Goal: Task Accomplishment & Management: Use online tool/utility

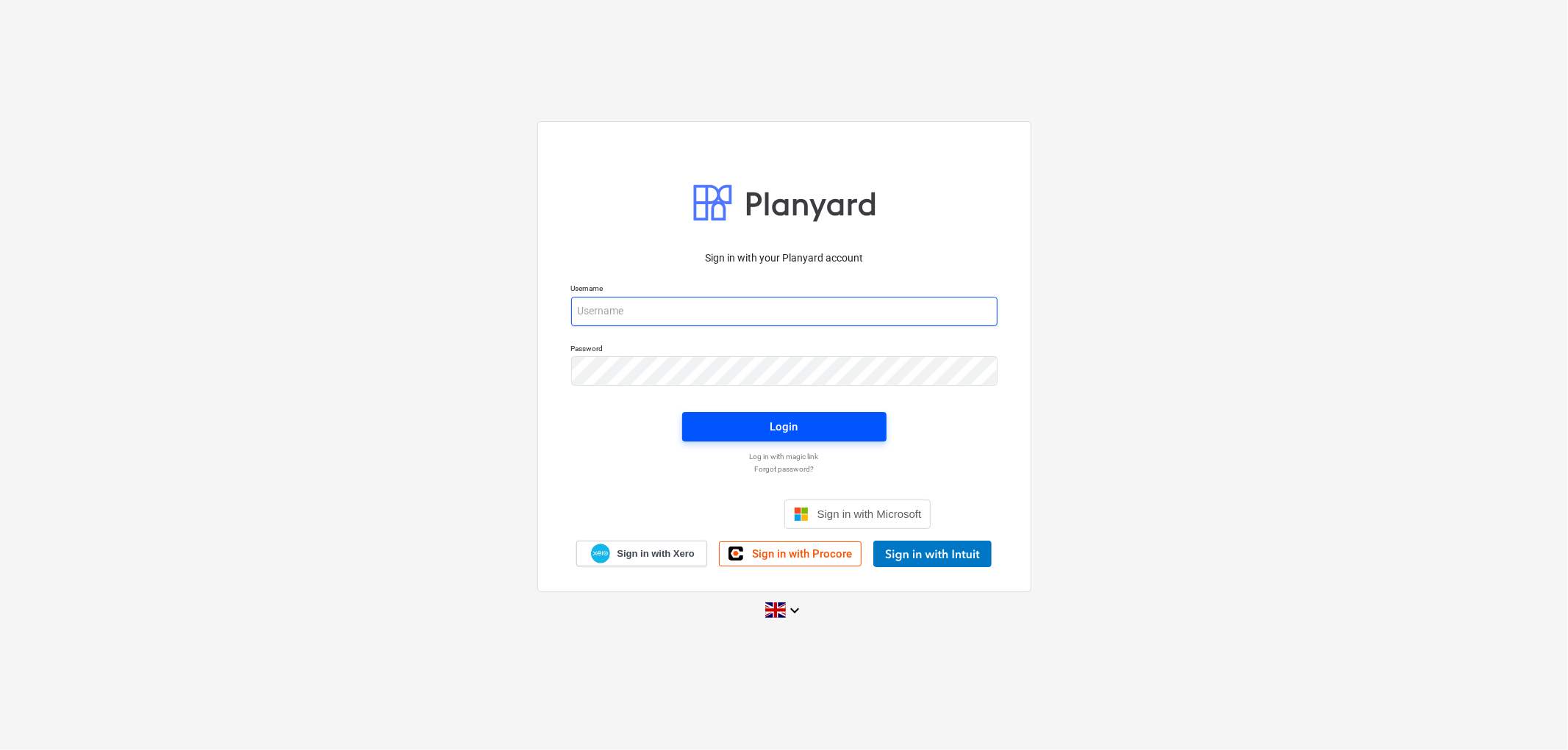
type input "[PERSON_NAME][EMAIL_ADDRESS][DOMAIN_NAME]"
click at [744, 432] on span "Login" at bounding box center [784, 427] width 169 height 19
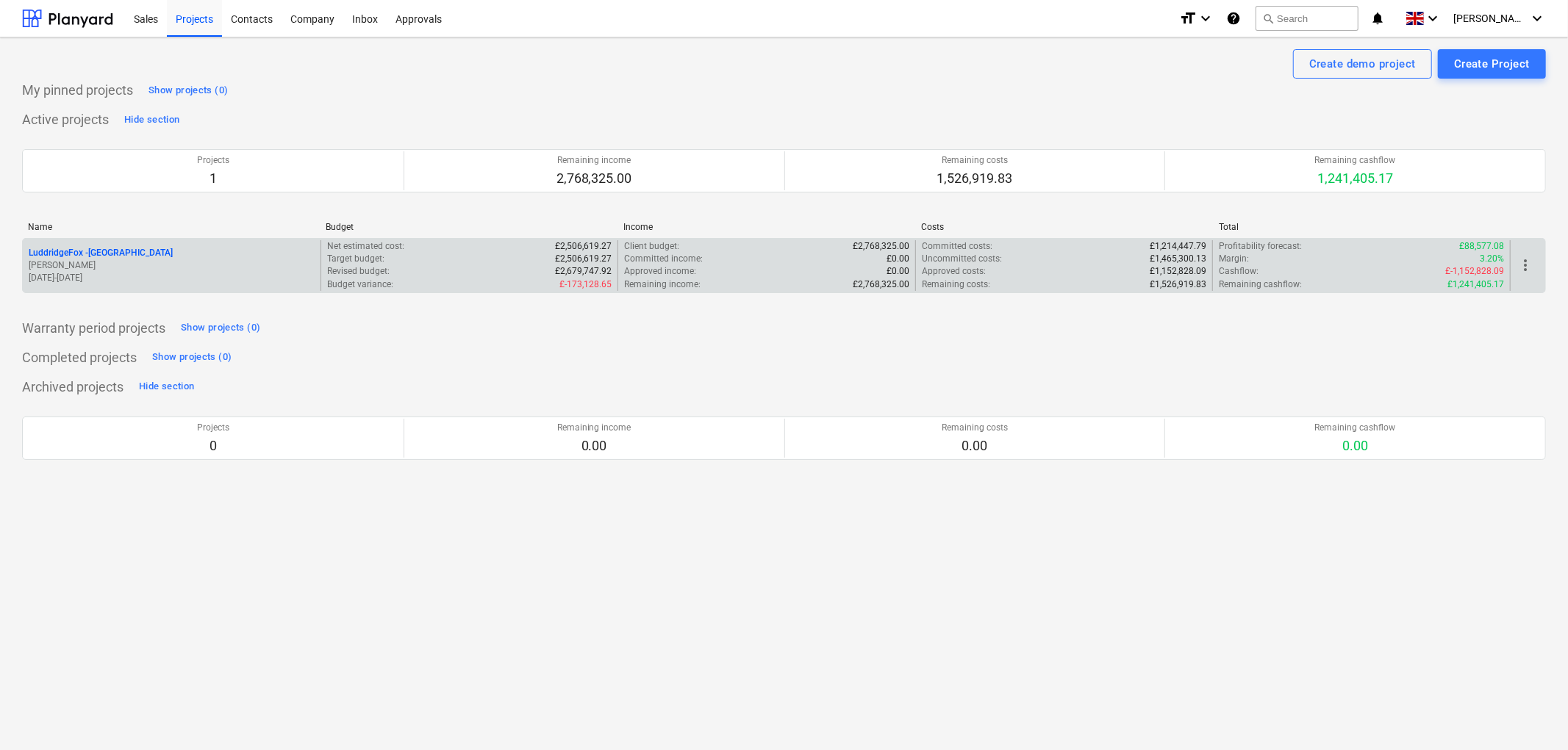
click at [145, 261] on p "[PERSON_NAME]" at bounding box center [172, 266] width 286 height 13
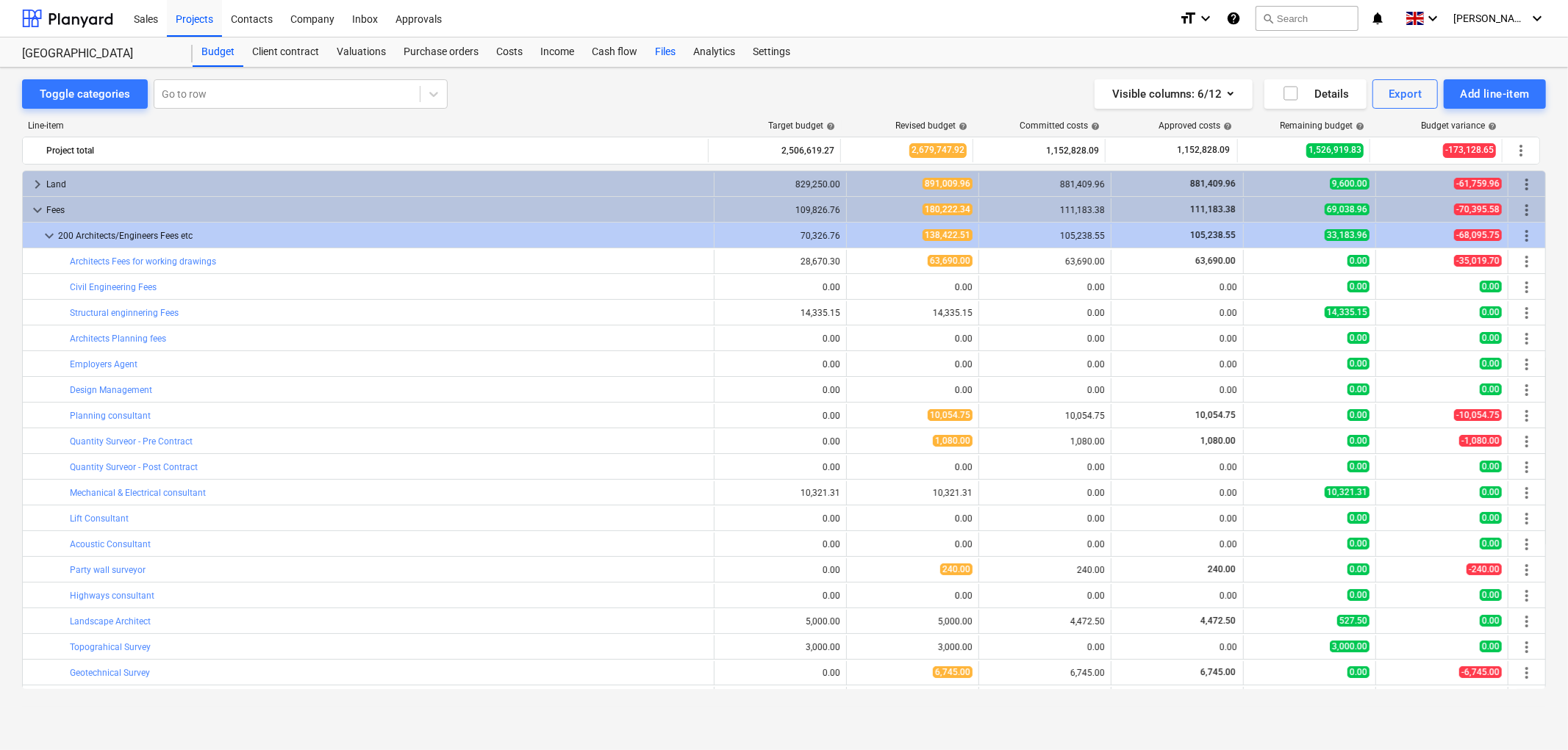
click at [666, 48] on div "Files" at bounding box center [665, 52] width 38 height 29
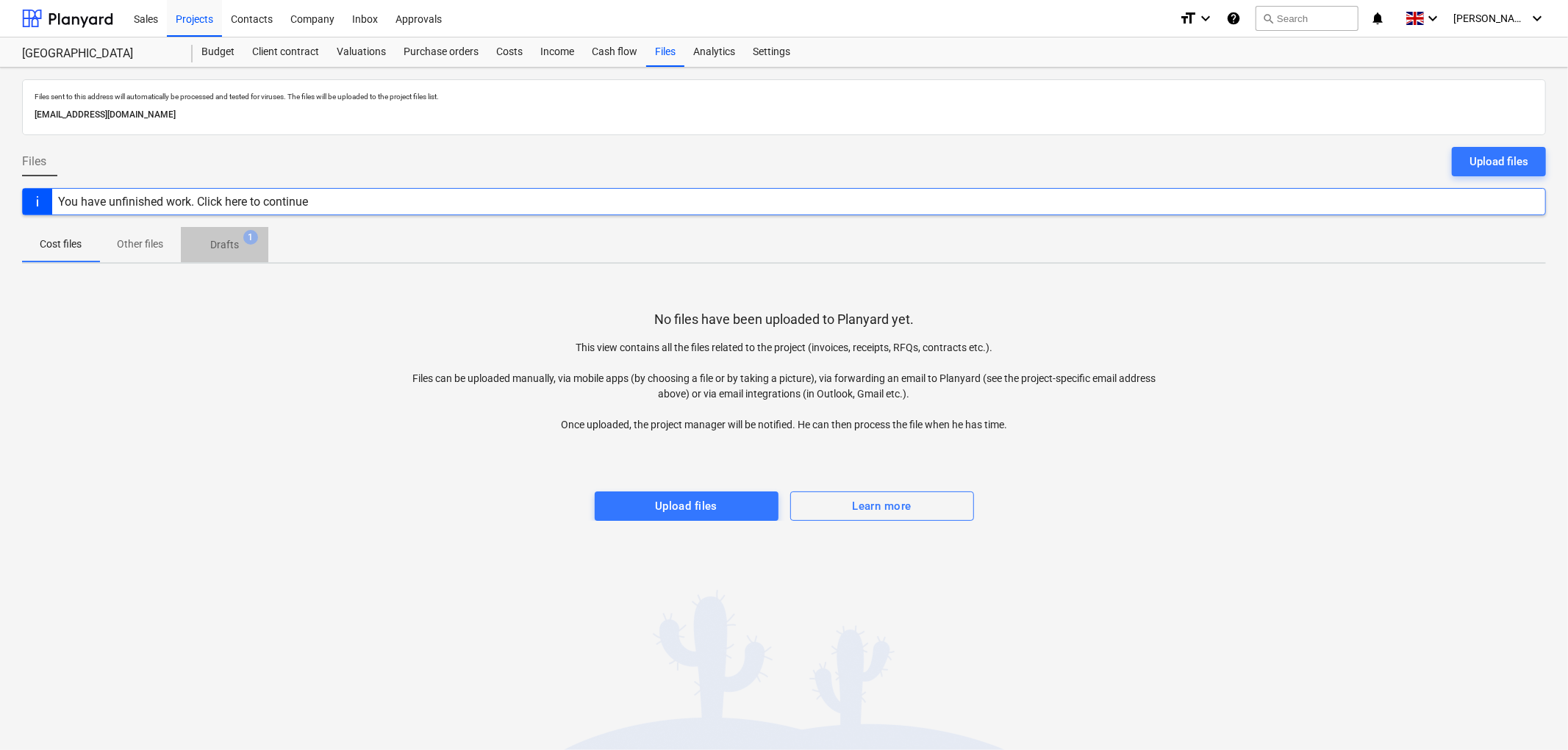
click at [252, 242] on span "1" at bounding box center [251, 237] width 15 height 15
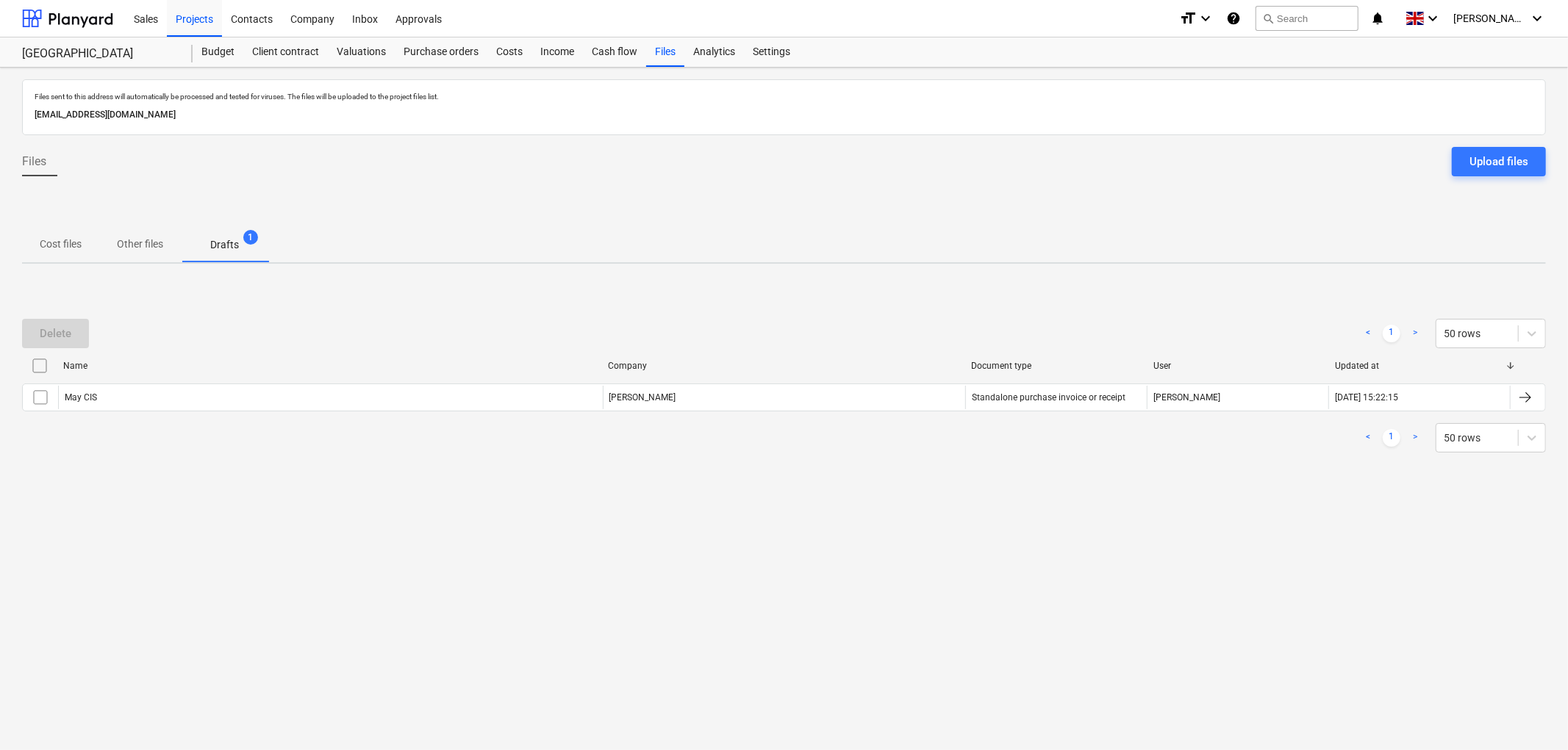
click at [154, 237] on p "Other files" at bounding box center [140, 244] width 46 height 15
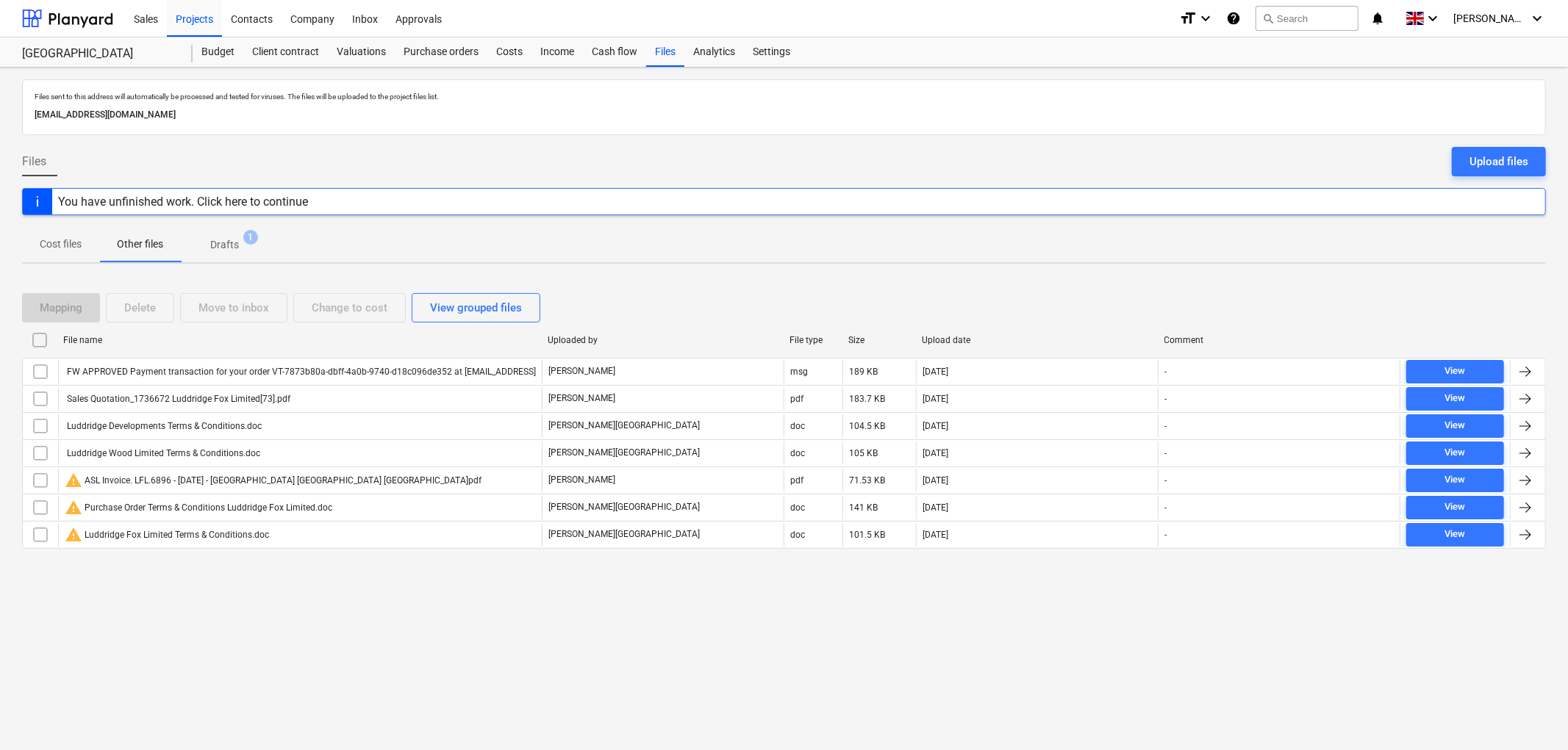
click at [84, 249] on span "Cost files" at bounding box center [60, 244] width 77 height 25
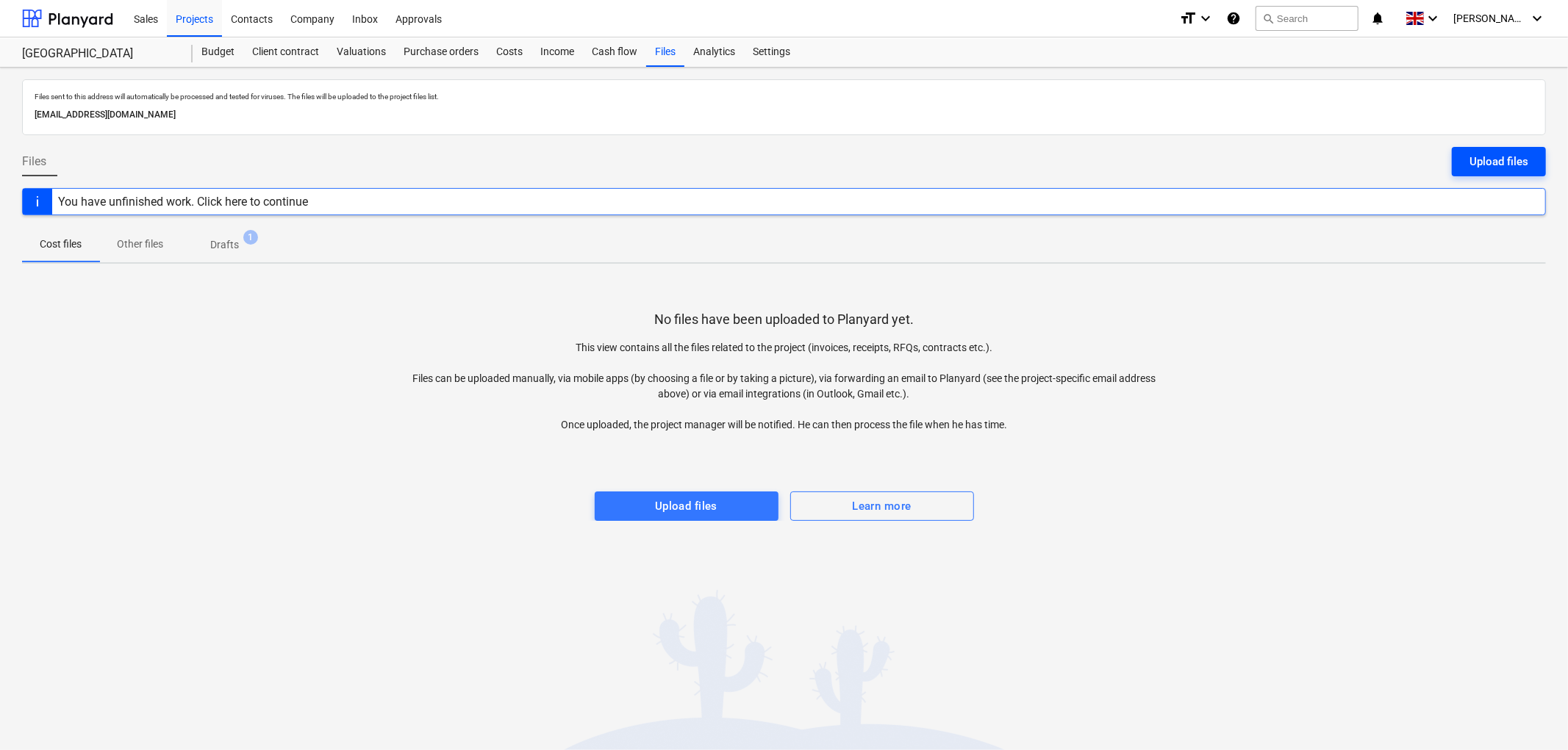
click at [1494, 158] on div "Upload files" at bounding box center [1498, 162] width 59 height 19
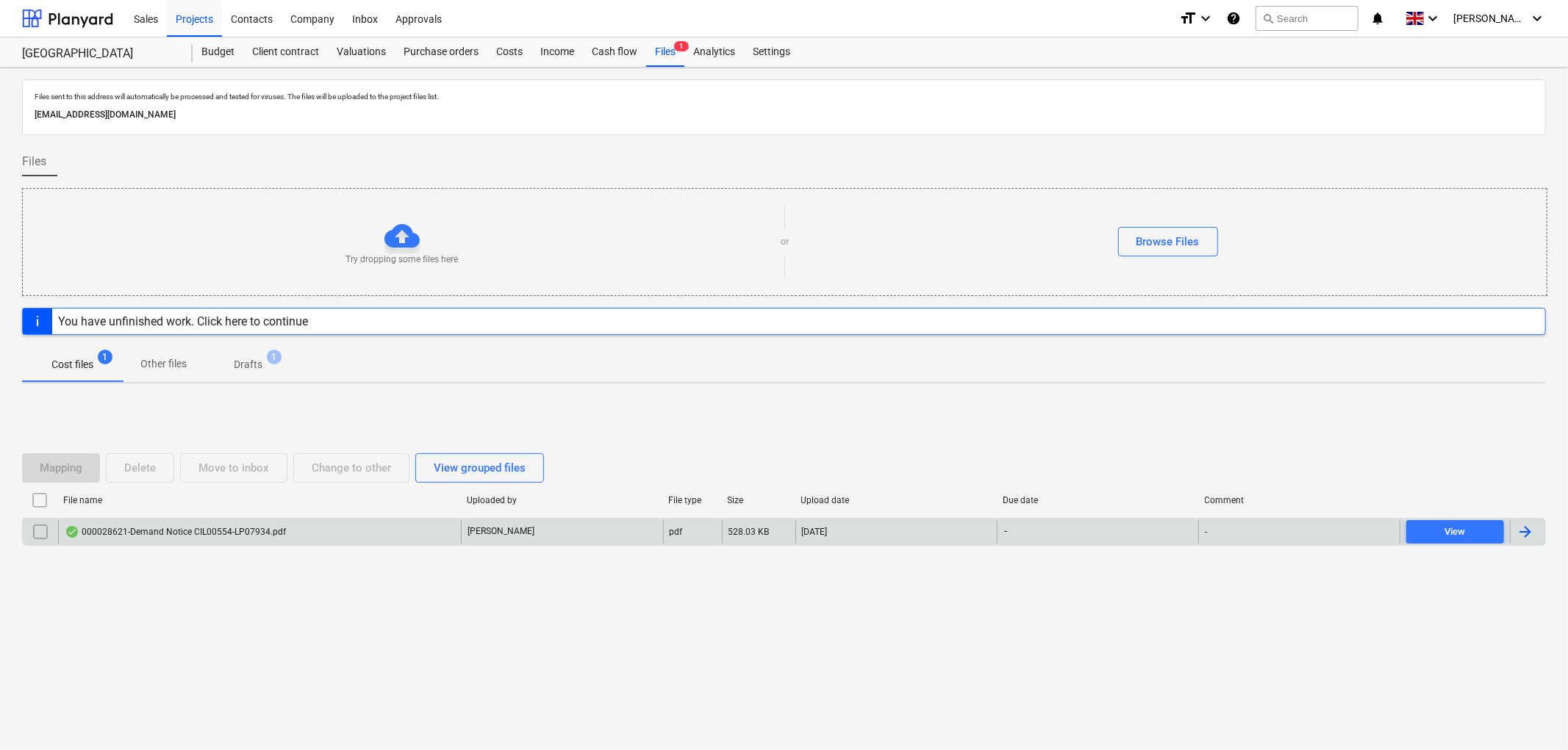
click at [213, 545] on div "000028621-Demand Notice CIL00554-LP07934.pdf J. Beeson pdf 528.03 KB 23.09.2025…" at bounding box center [784, 532] width 1524 height 28
click at [217, 523] on div "000028621-Demand Notice CIL00554-LP07934.pdf" at bounding box center [260, 532] width 403 height 24
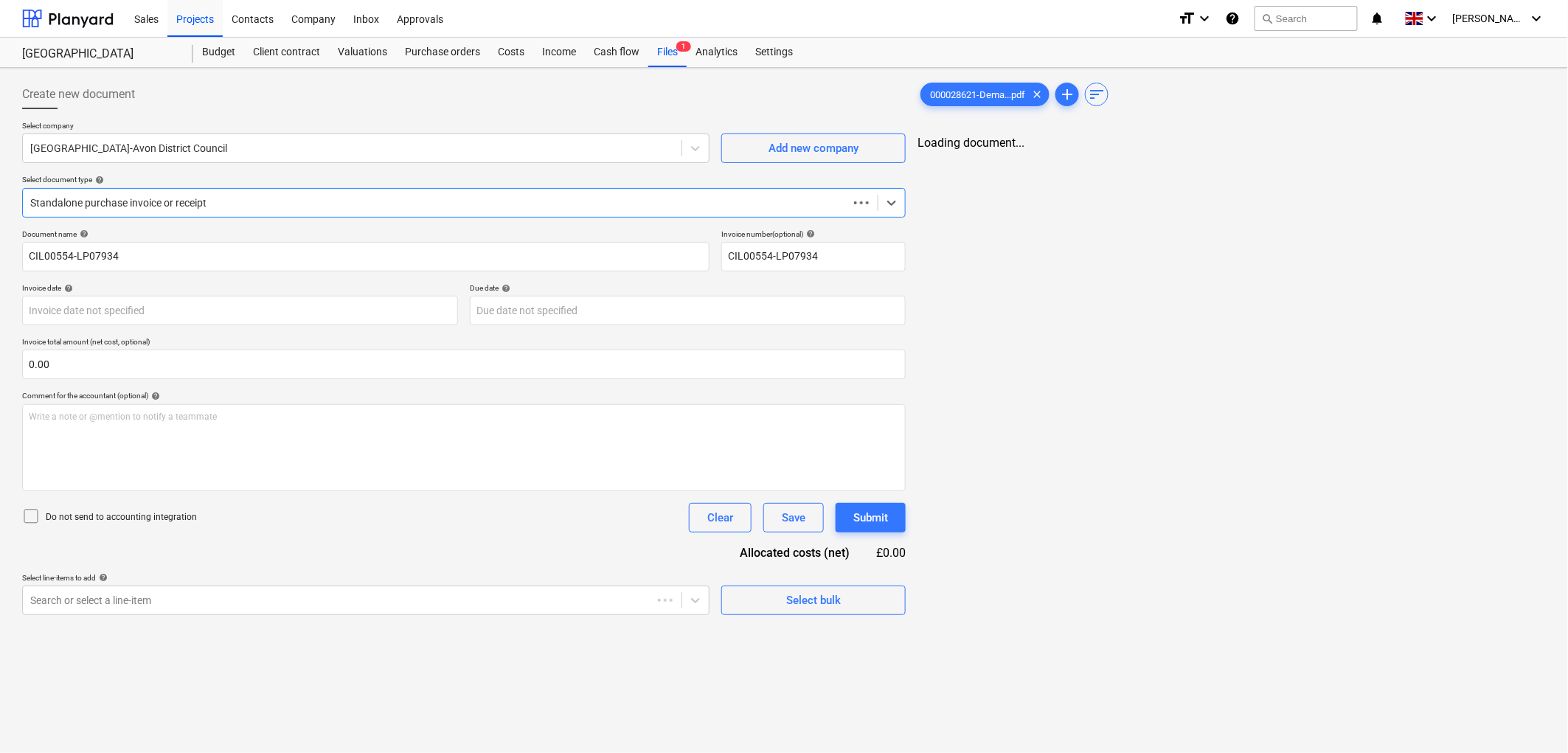
type input "CIL00554-LP07934"
click at [120, 304] on body "Sales Projects Contacts Company Inbox Approvals format_size keyboard_arrow_down…" at bounding box center [784, 376] width 1568 height 753
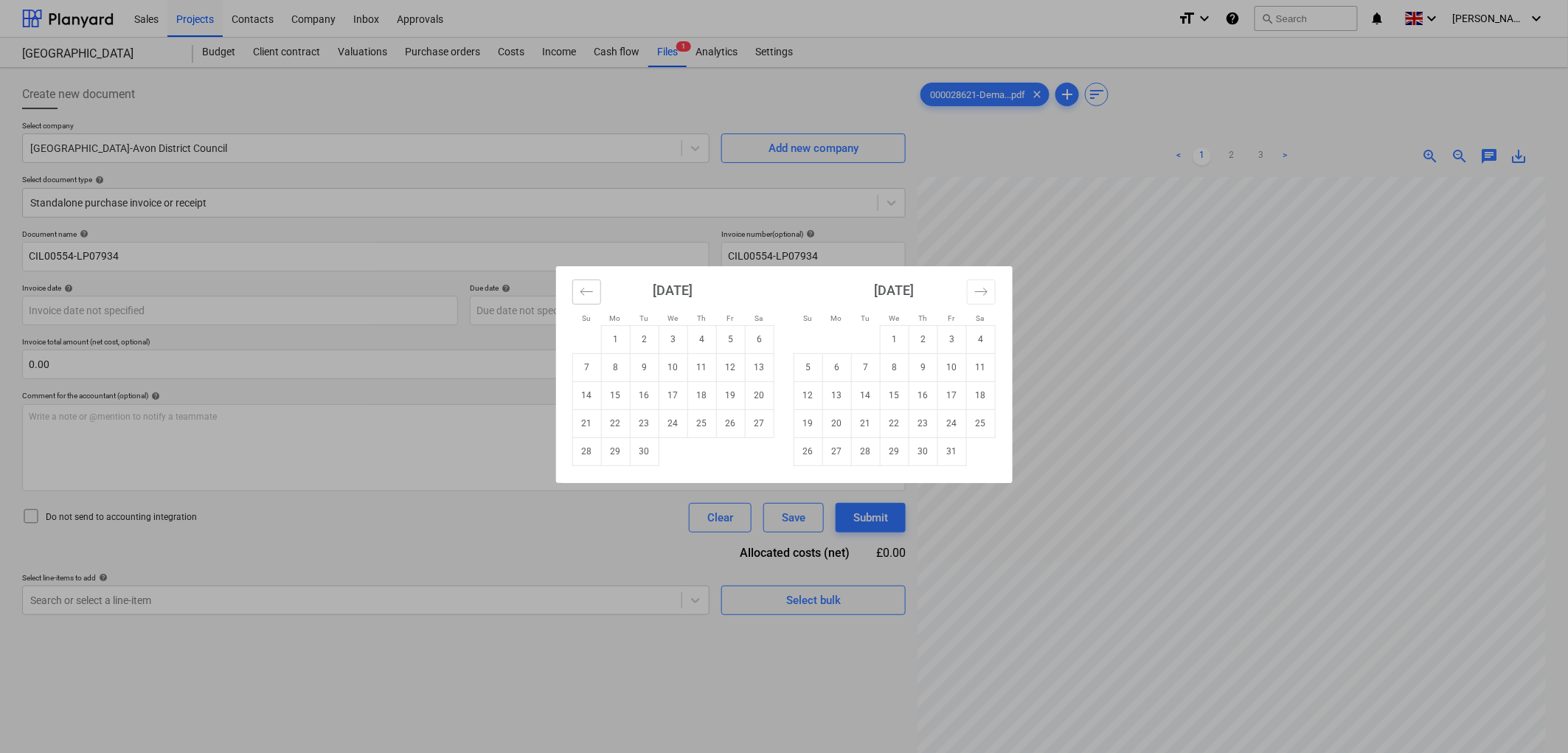
click at [593, 296] on button "Move backward to switch to the previous month." at bounding box center [587, 293] width 29 height 26
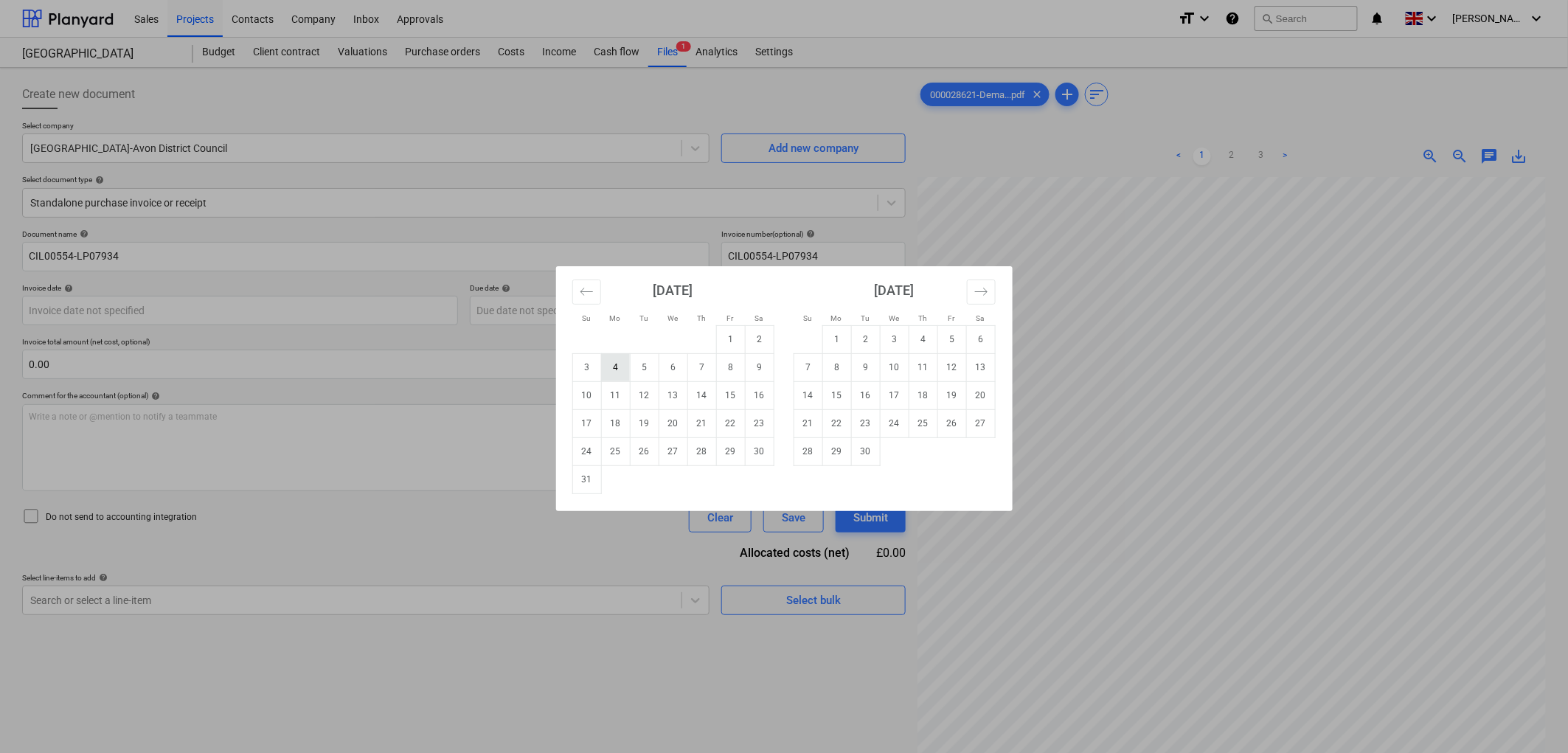
click at [629, 366] on td "4" at bounding box center [616, 367] width 29 height 28
type input "04 Aug 2025"
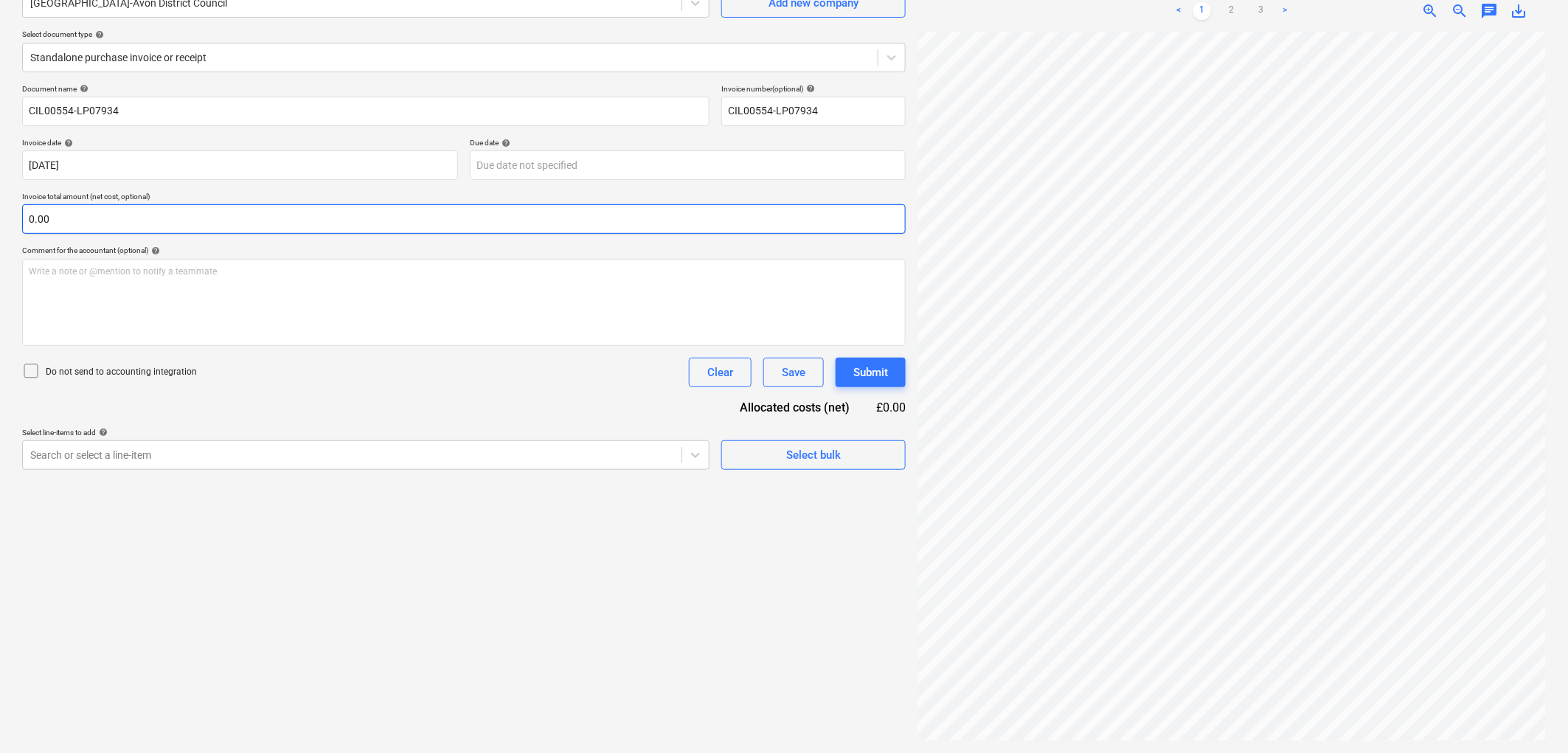
scroll to position [148, 0]
click at [99, 218] on input "text" at bounding box center [464, 217] width 884 height 29
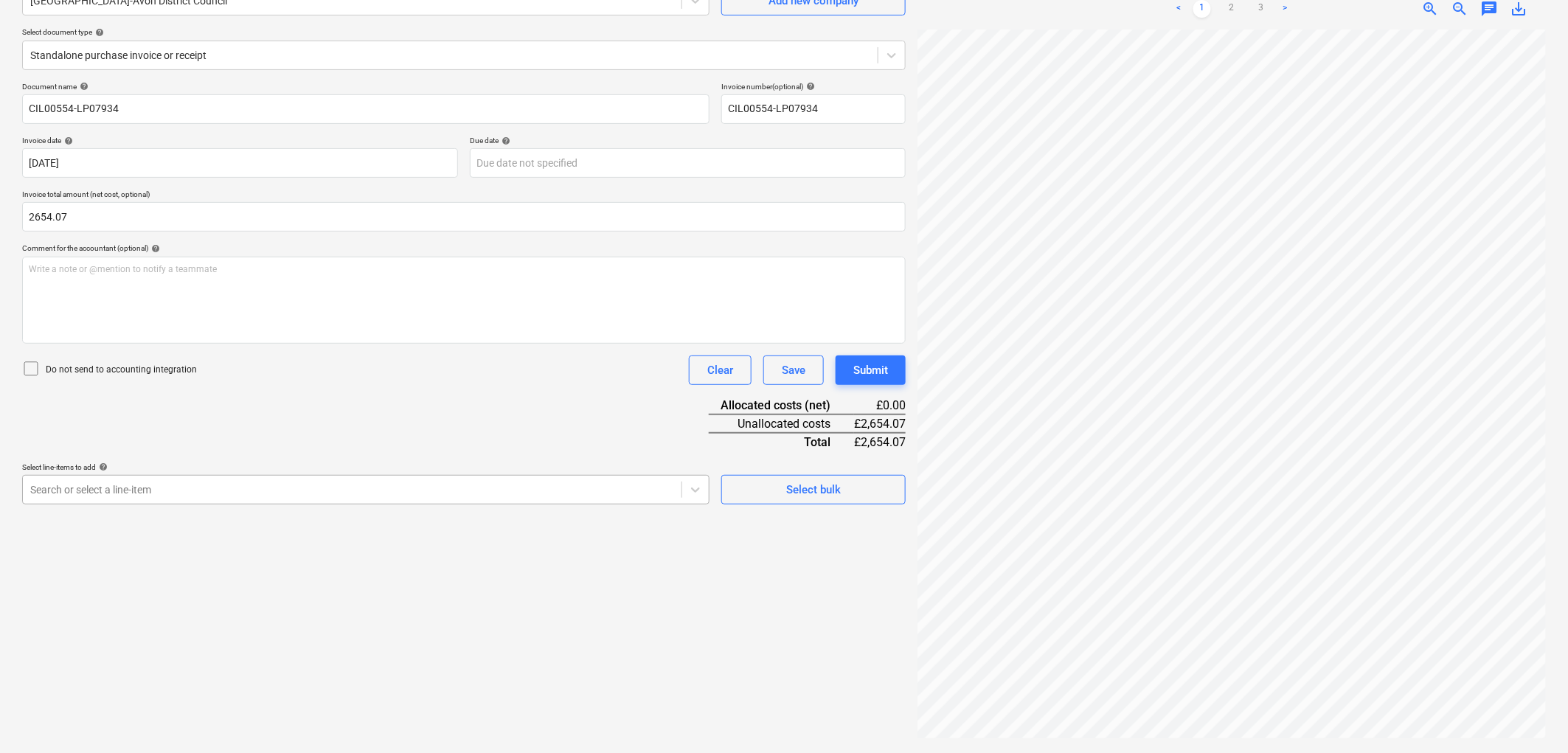
type input "2,654.07"
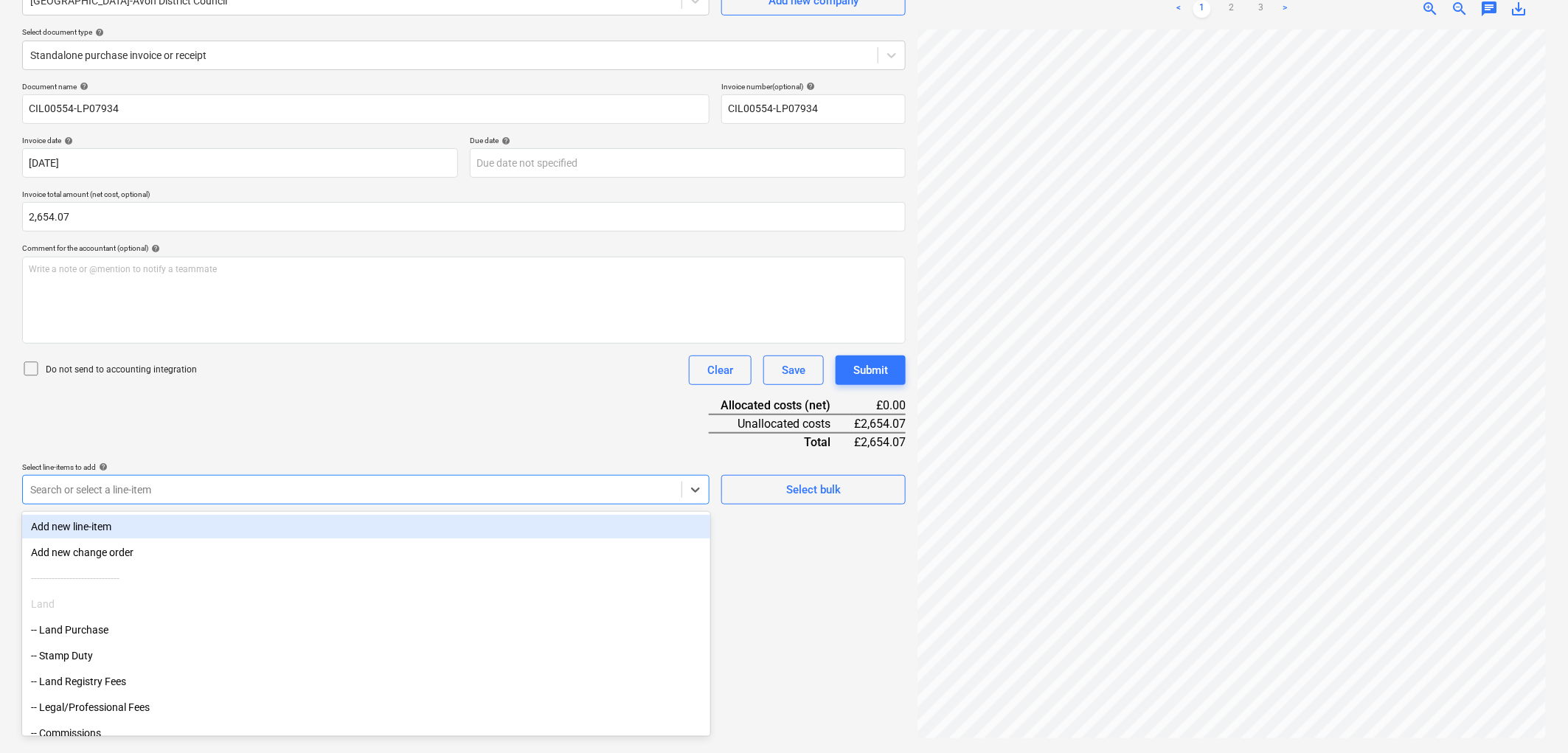
click at [244, 493] on div at bounding box center [352, 490] width 644 height 15
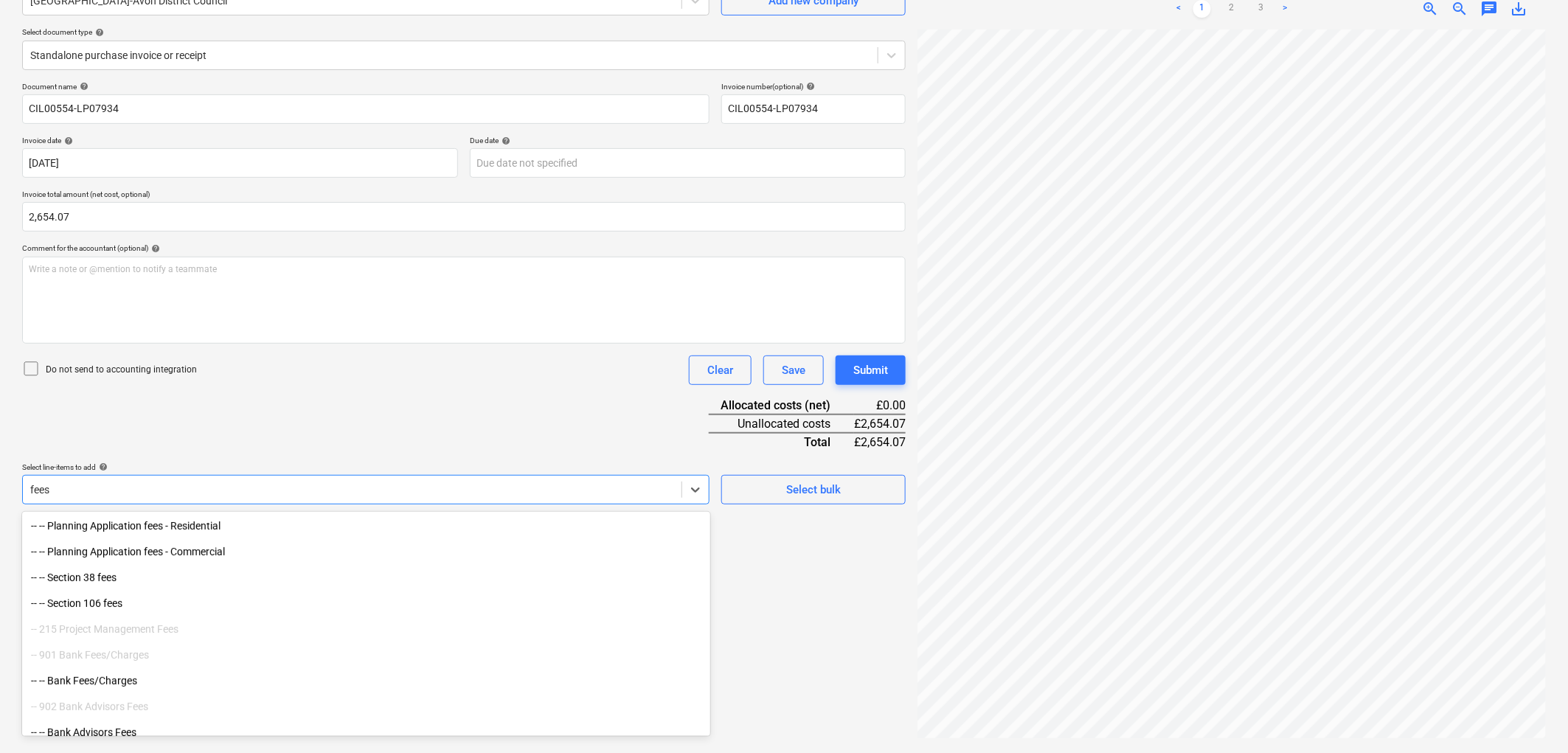
scroll to position [295, 0]
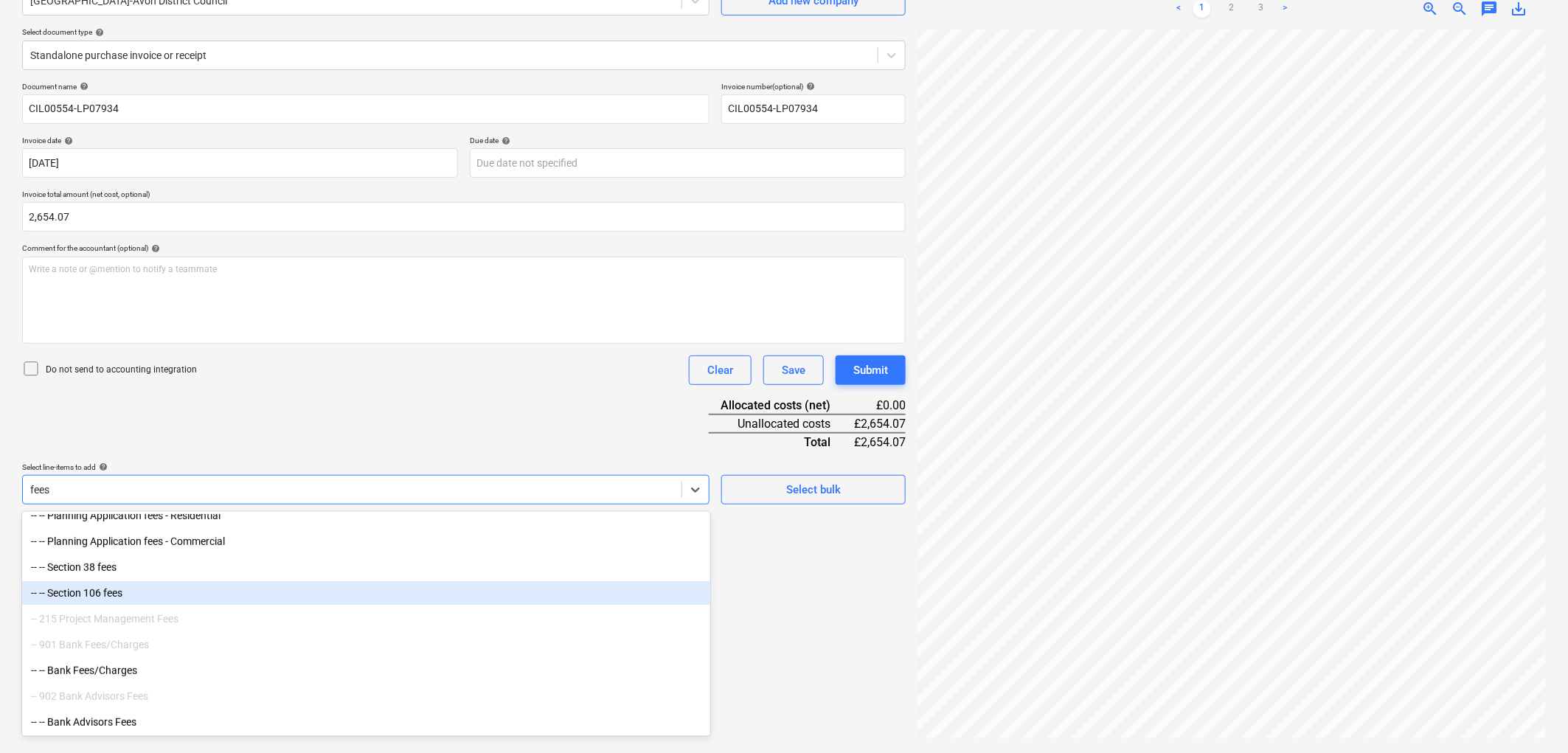
type input "fees"
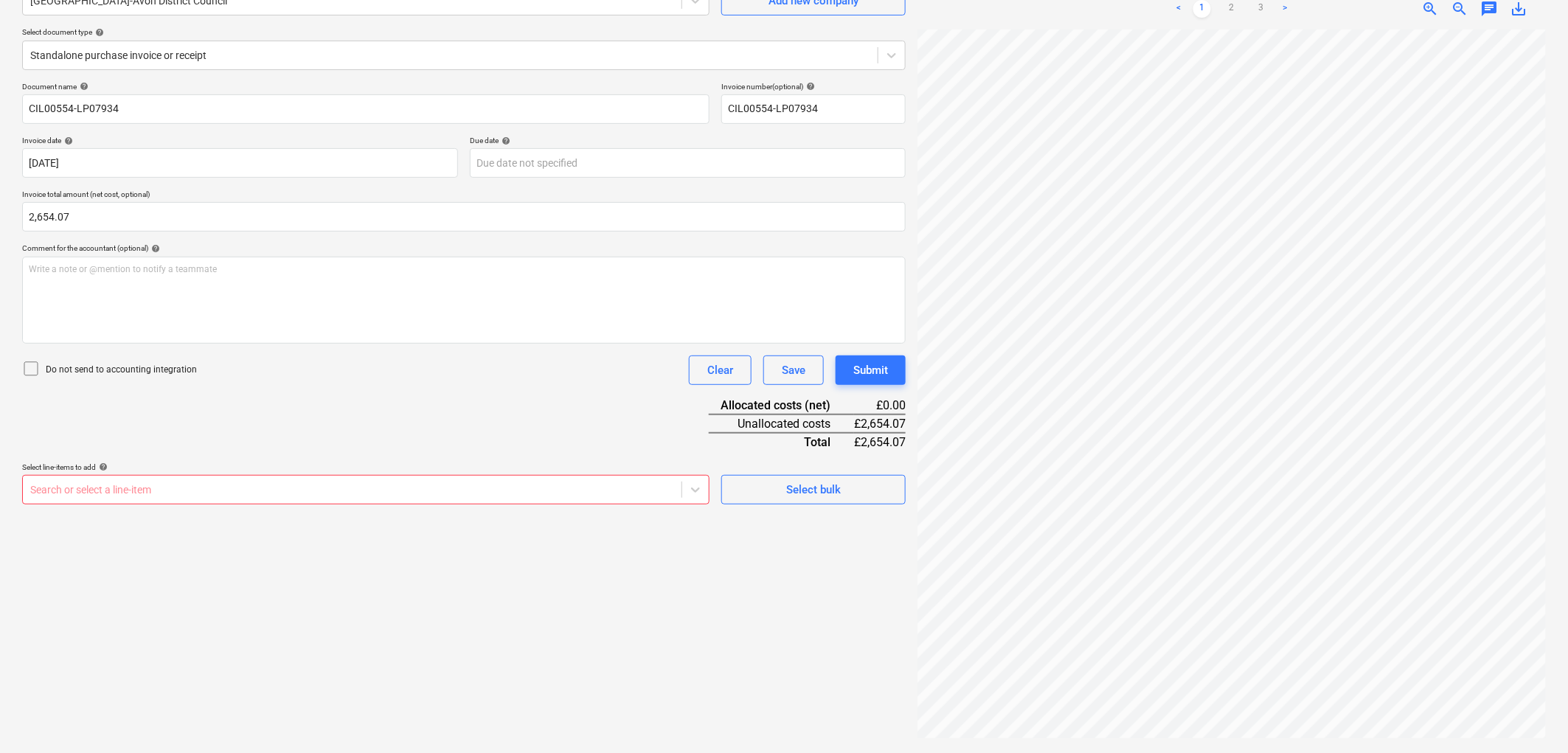
click at [116, 493] on div at bounding box center [352, 490] width 644 height 15
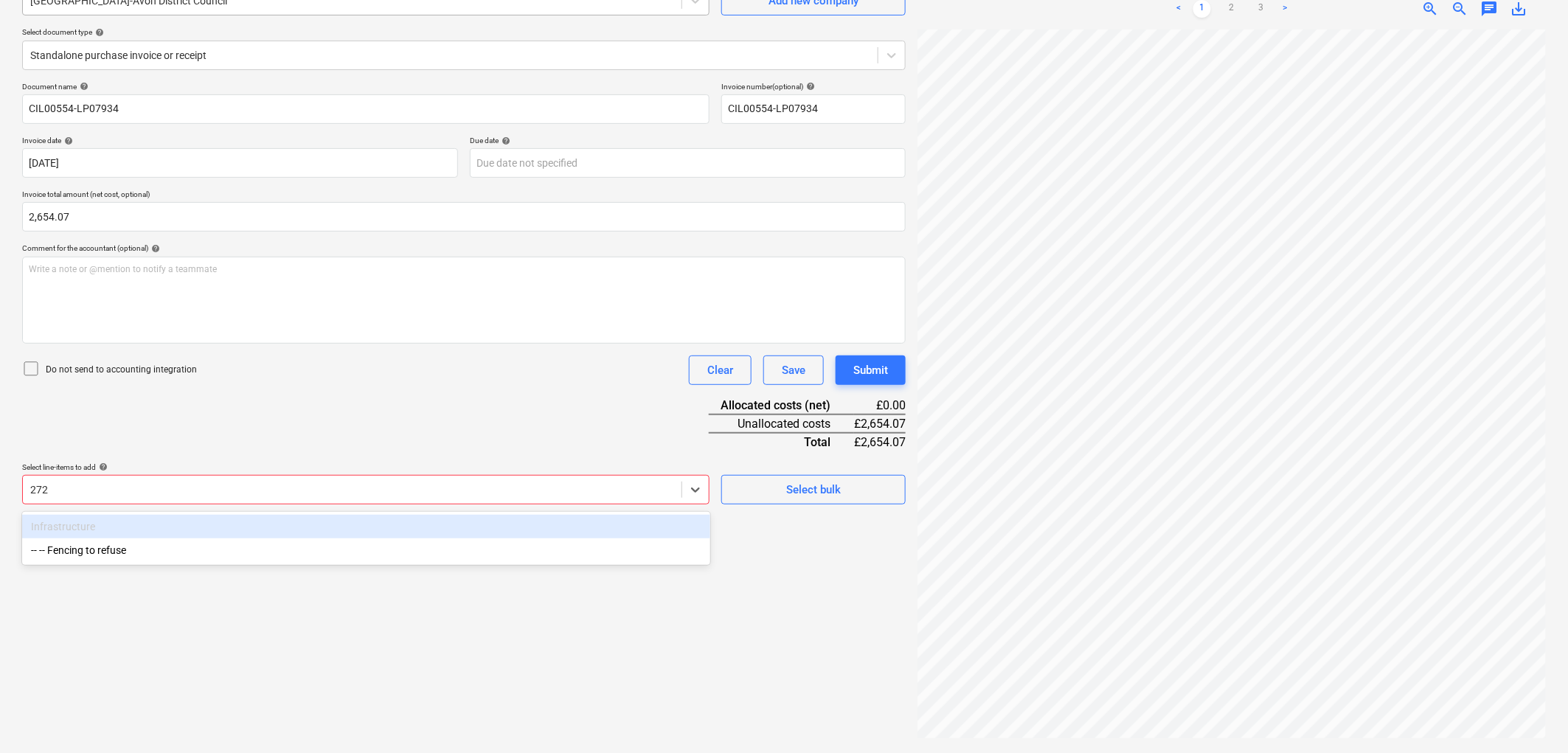
type input "272"
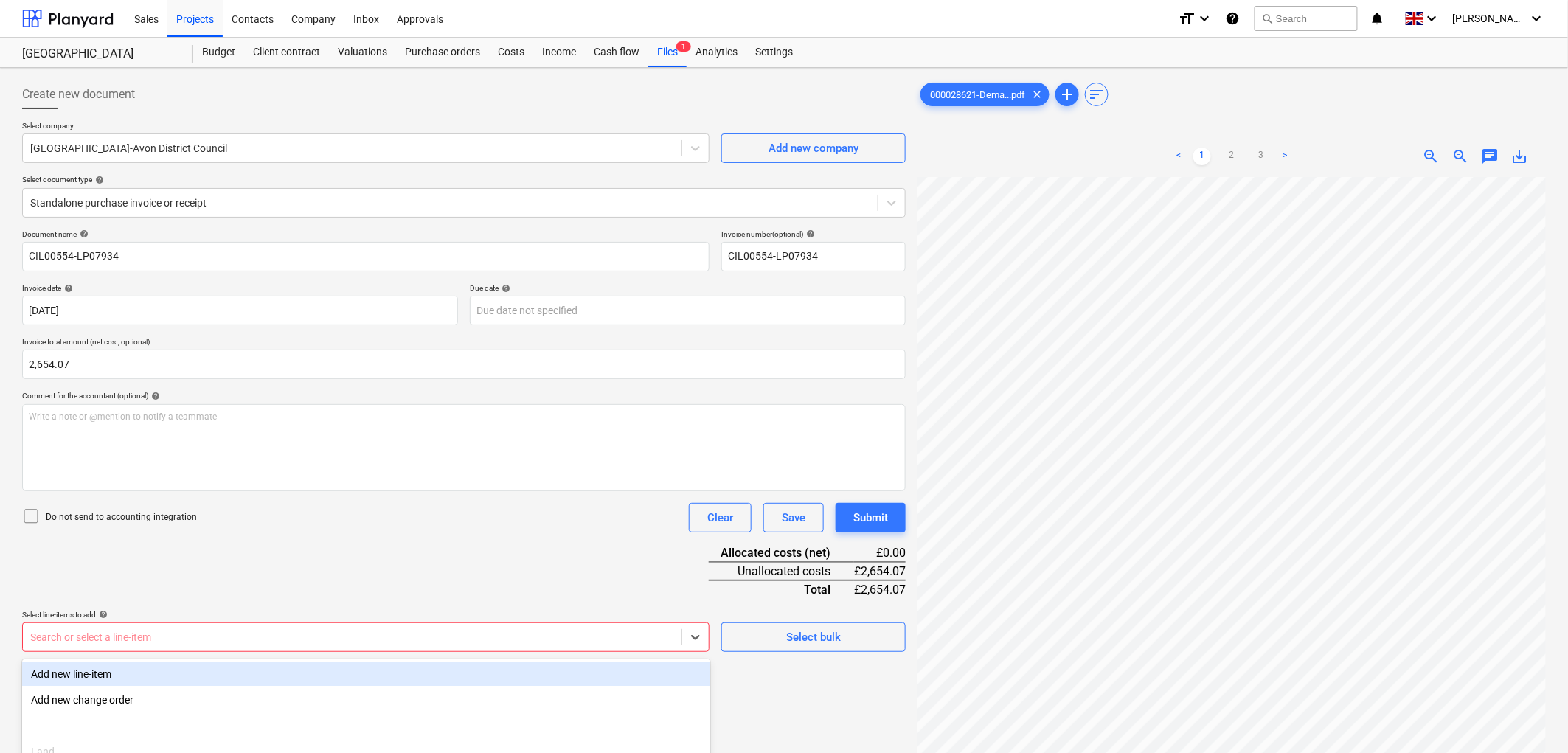
scroll to position [136, 0]
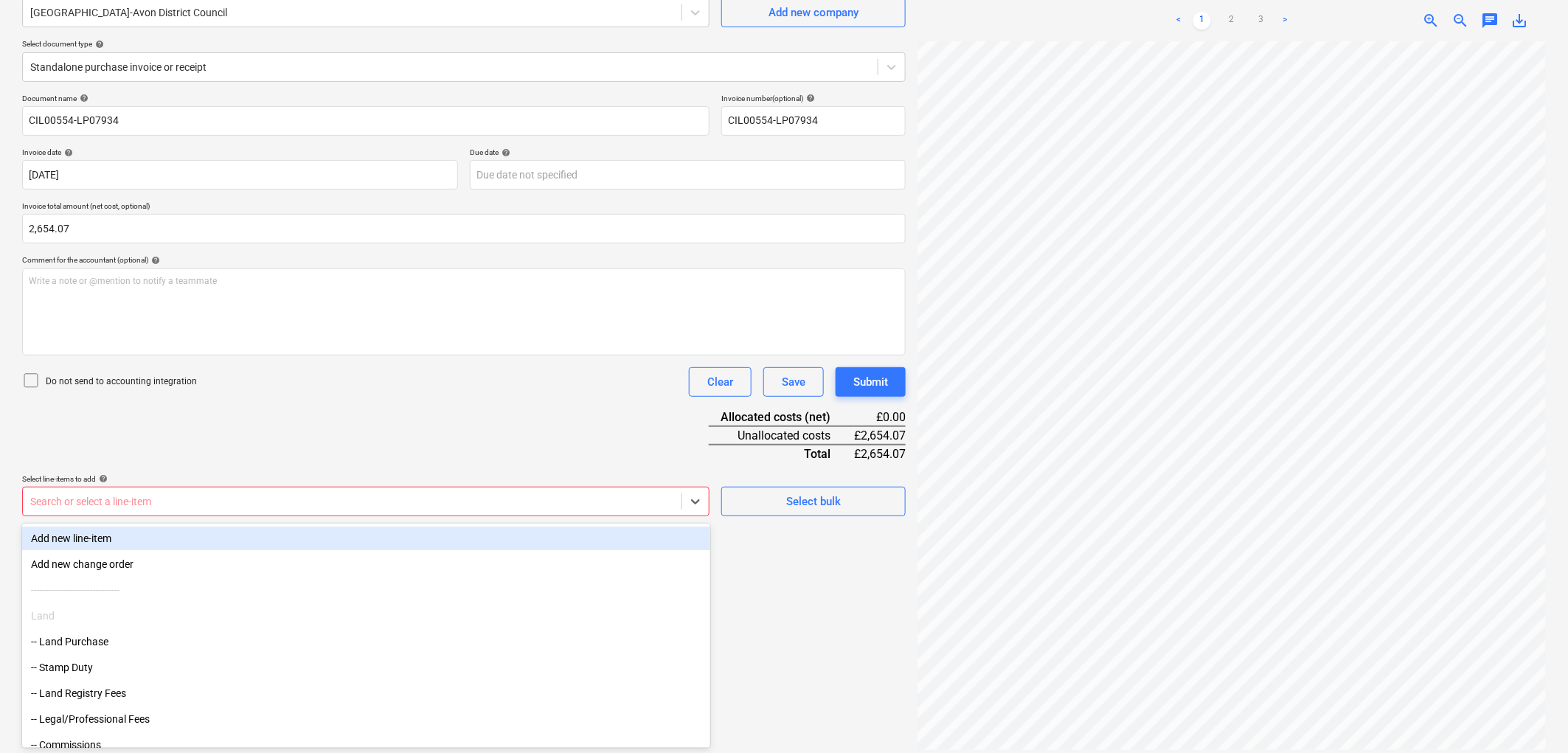
click at [162, 617] on body "Sales Projects Contacts Company Inbox Approvals format_size keyboard_arrow_down…" at bounding box center [784, 241] width 1568 height 753
type input "cil"
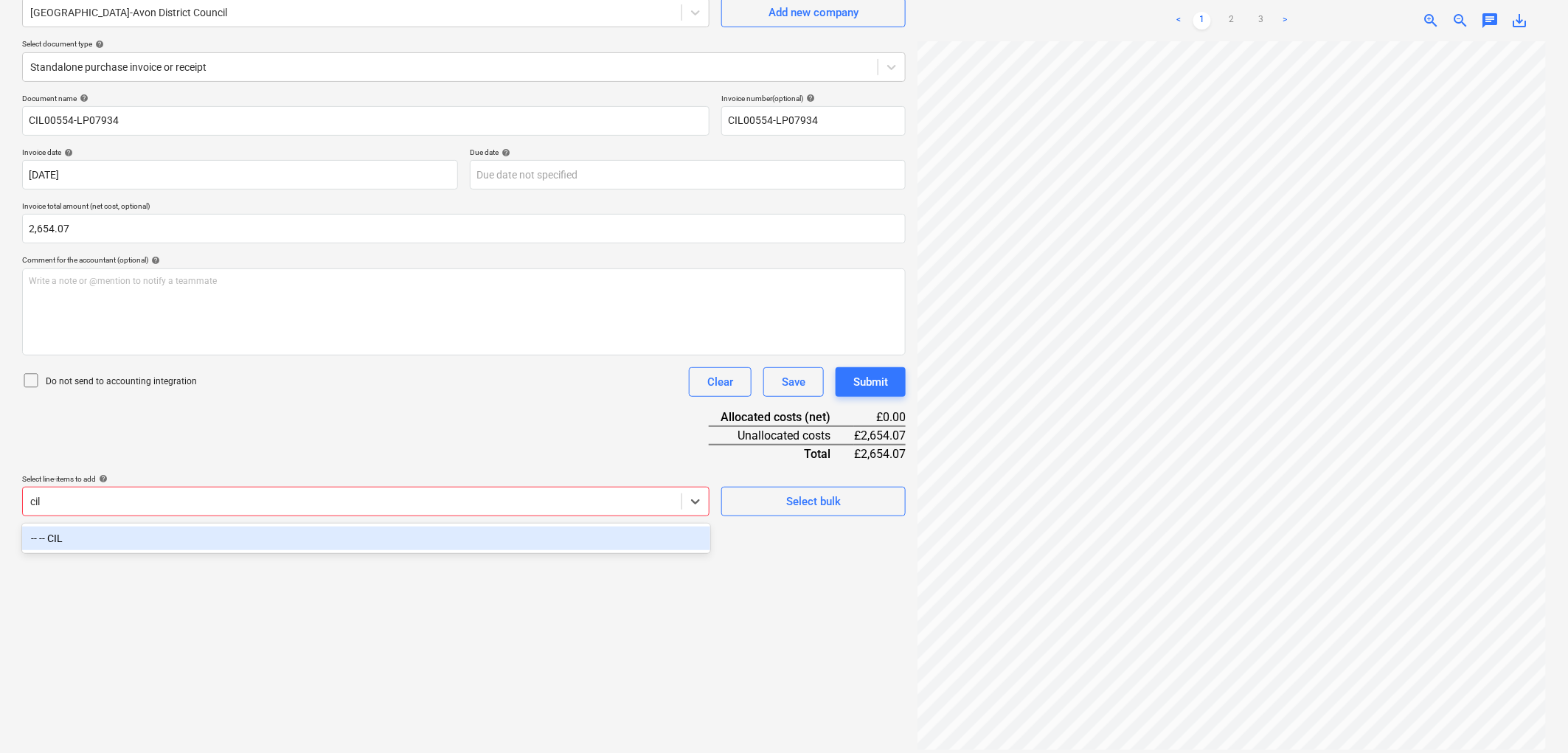
click at [145, 544] on div "-- -- CIL" at bounding box center [365, 539] width 688 height 24
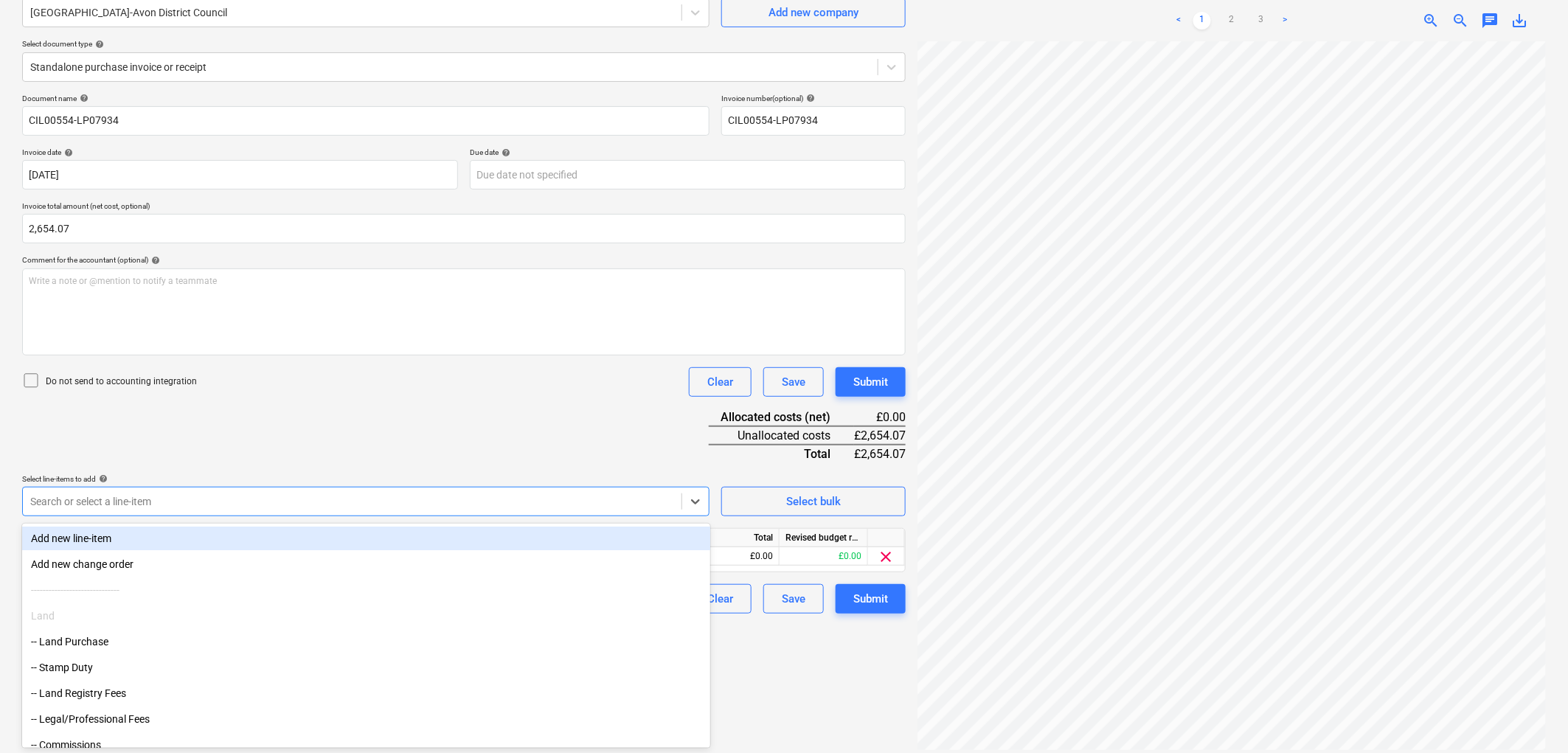
click at [271, 426] on div "Document name help CIL00554-LP07934 Invoice number (optional) help CIL00554-LP0…" at bounding box center [464, 354] width 884 height 521
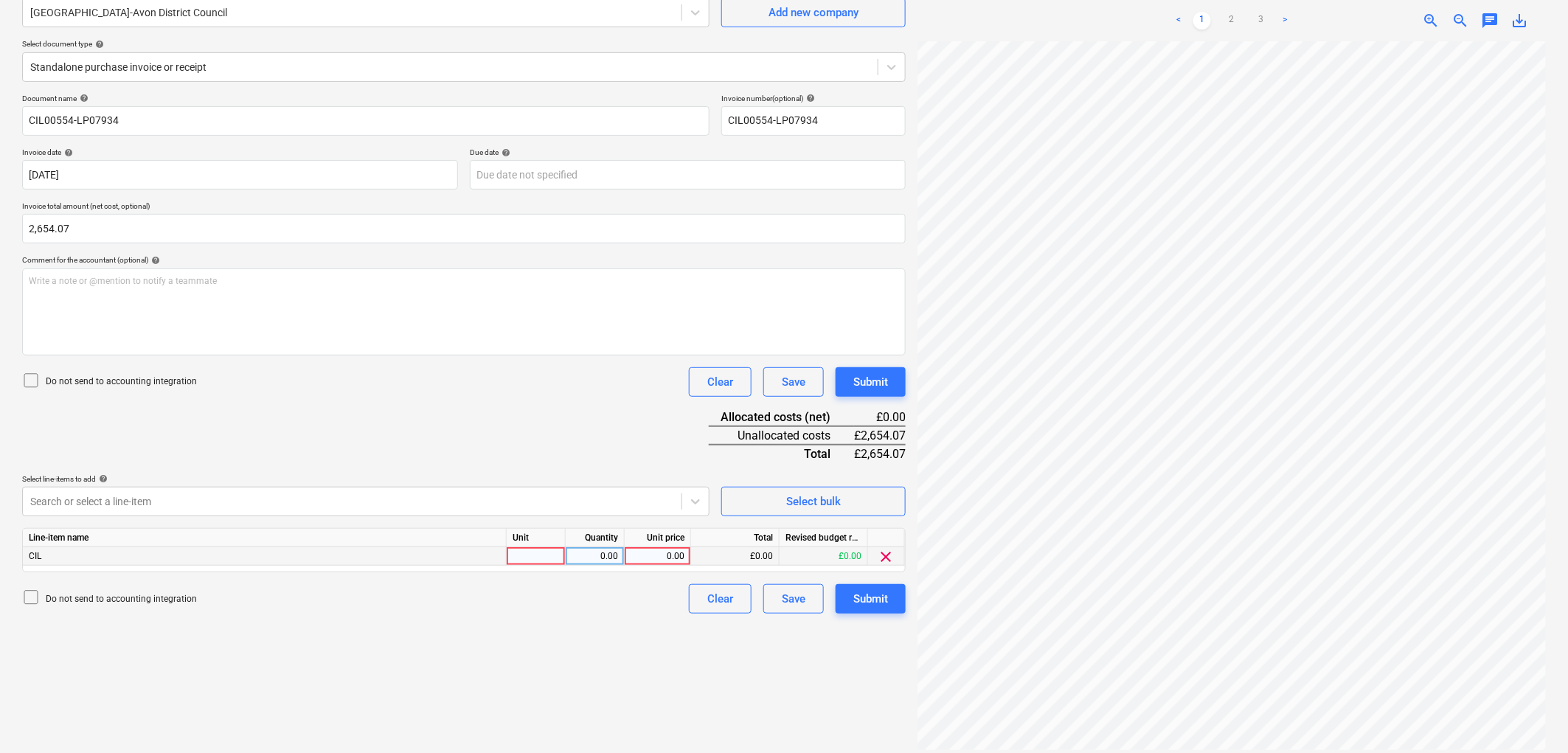
click at [534, 560] on div at bounding box center [536, 557] width 59 height 18
type input "1"
type input "2654.07"
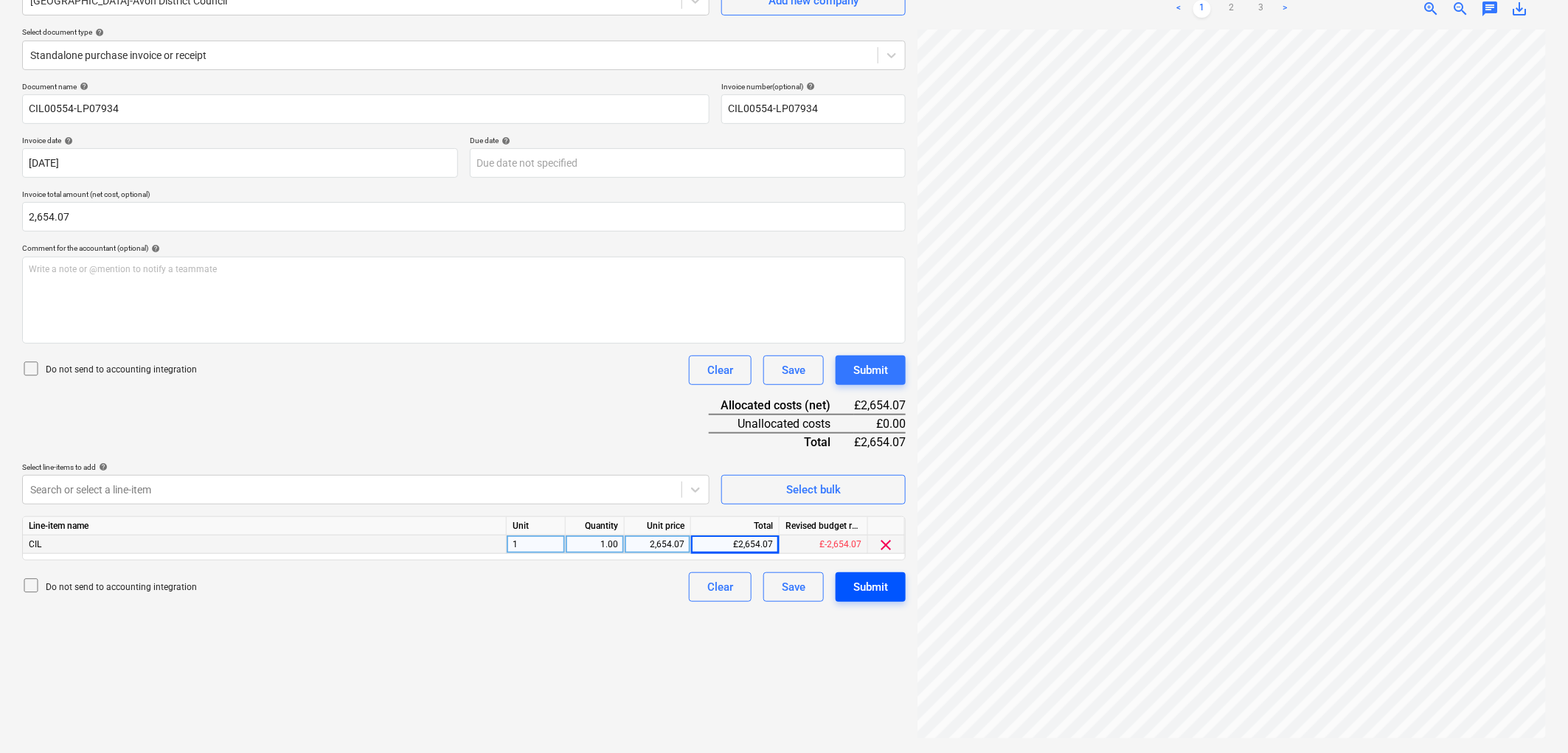
click at [872, 587] on div "Submit" at bounding box center [871, 587] width 35 height 19
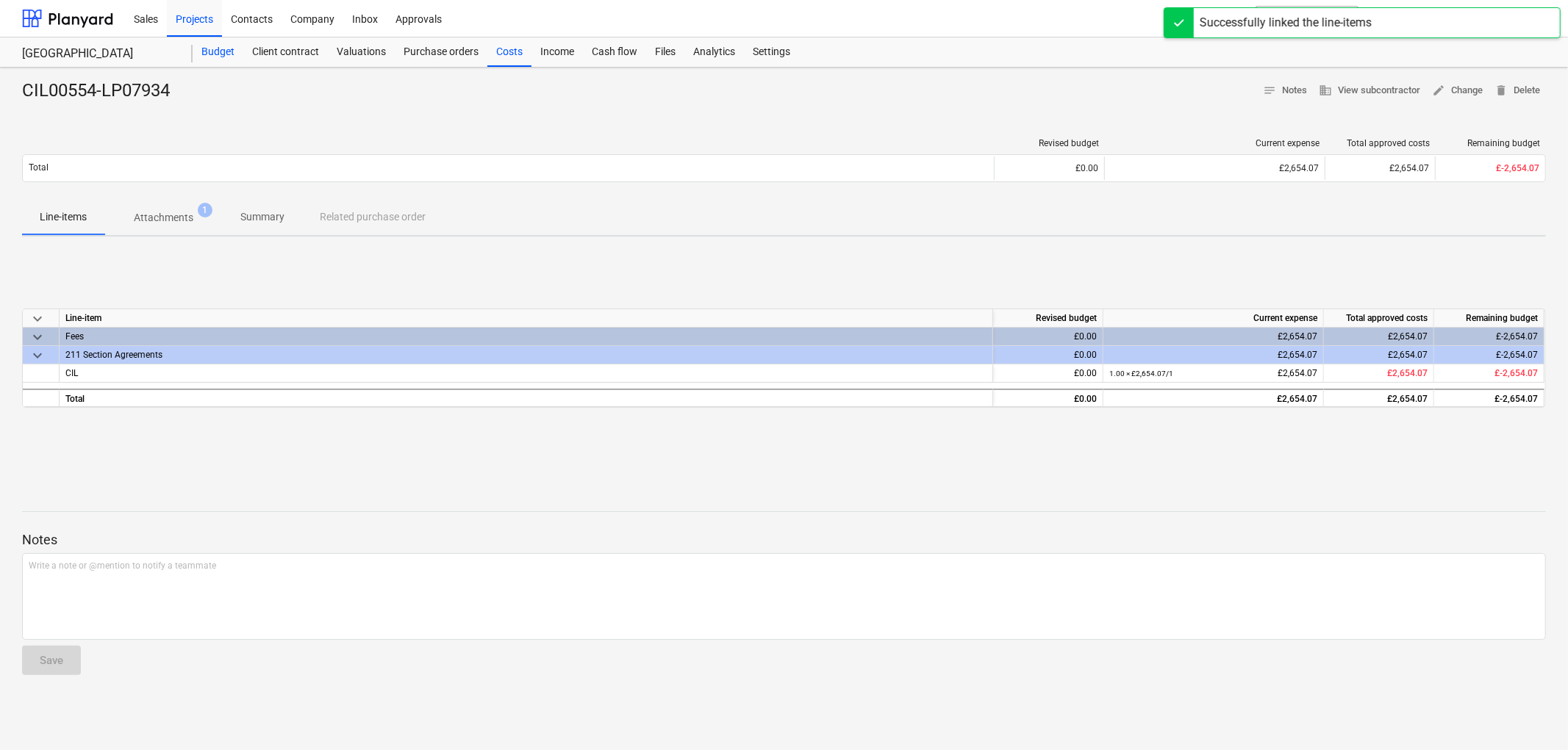
click at [211, 44] on div "Budget" at bounding box center [218, 52] width 51 height 29
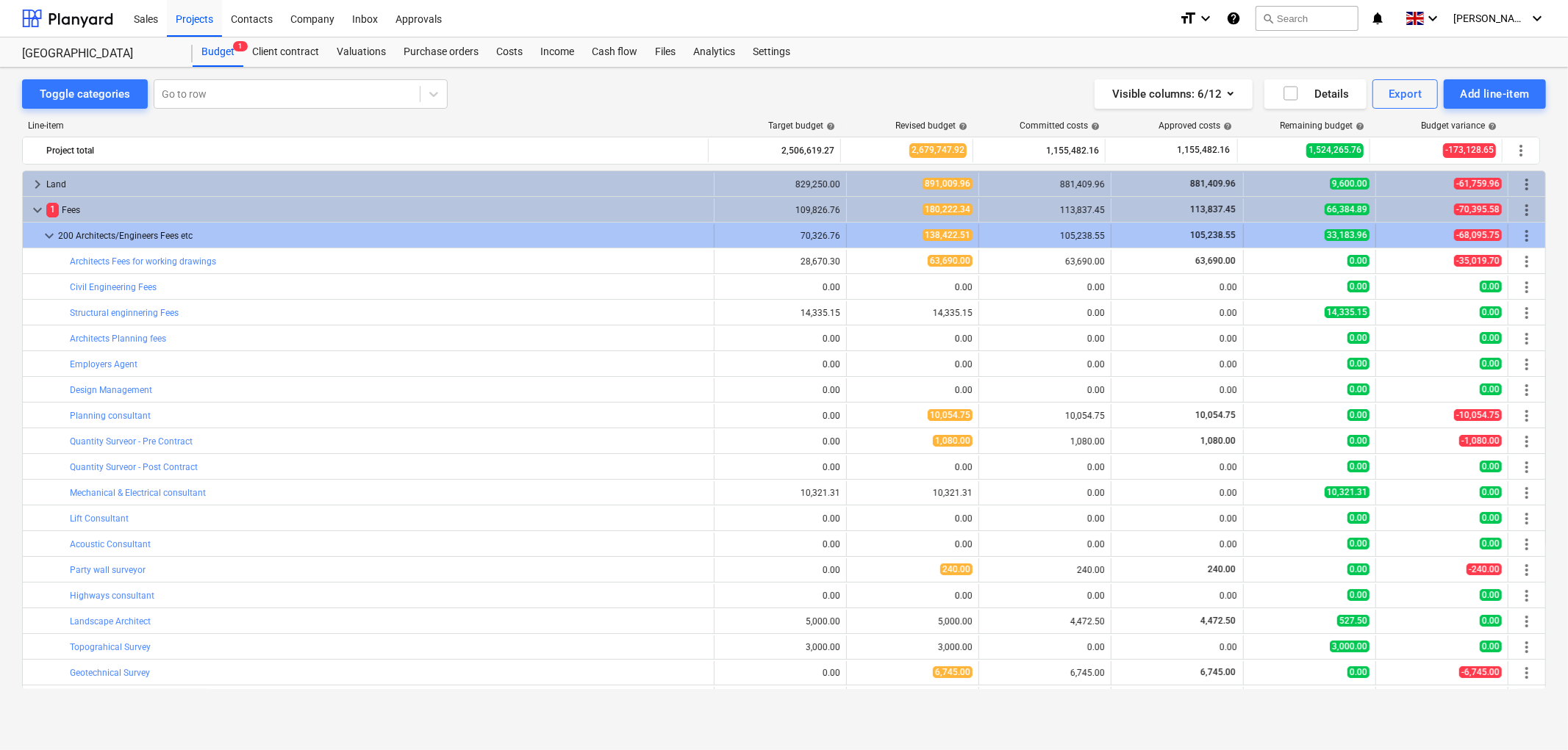
click at [45, 237] on span "keyboard_arrow_down" at bounding box center [49, 235] width 17 height 17
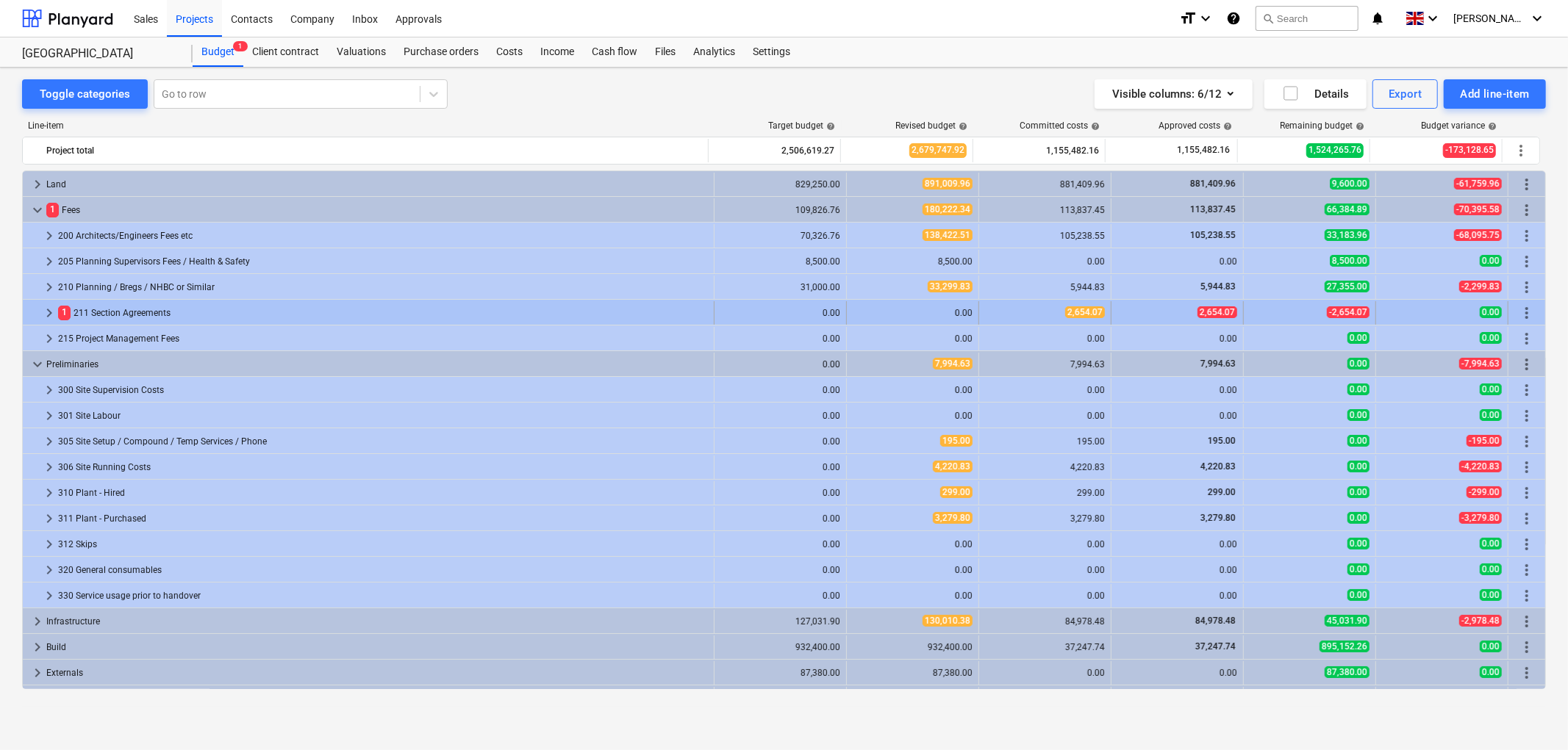
click at [48, 309] on span "keyboard_arrow_right" at bounding box center [49, 312] width 17 height 17
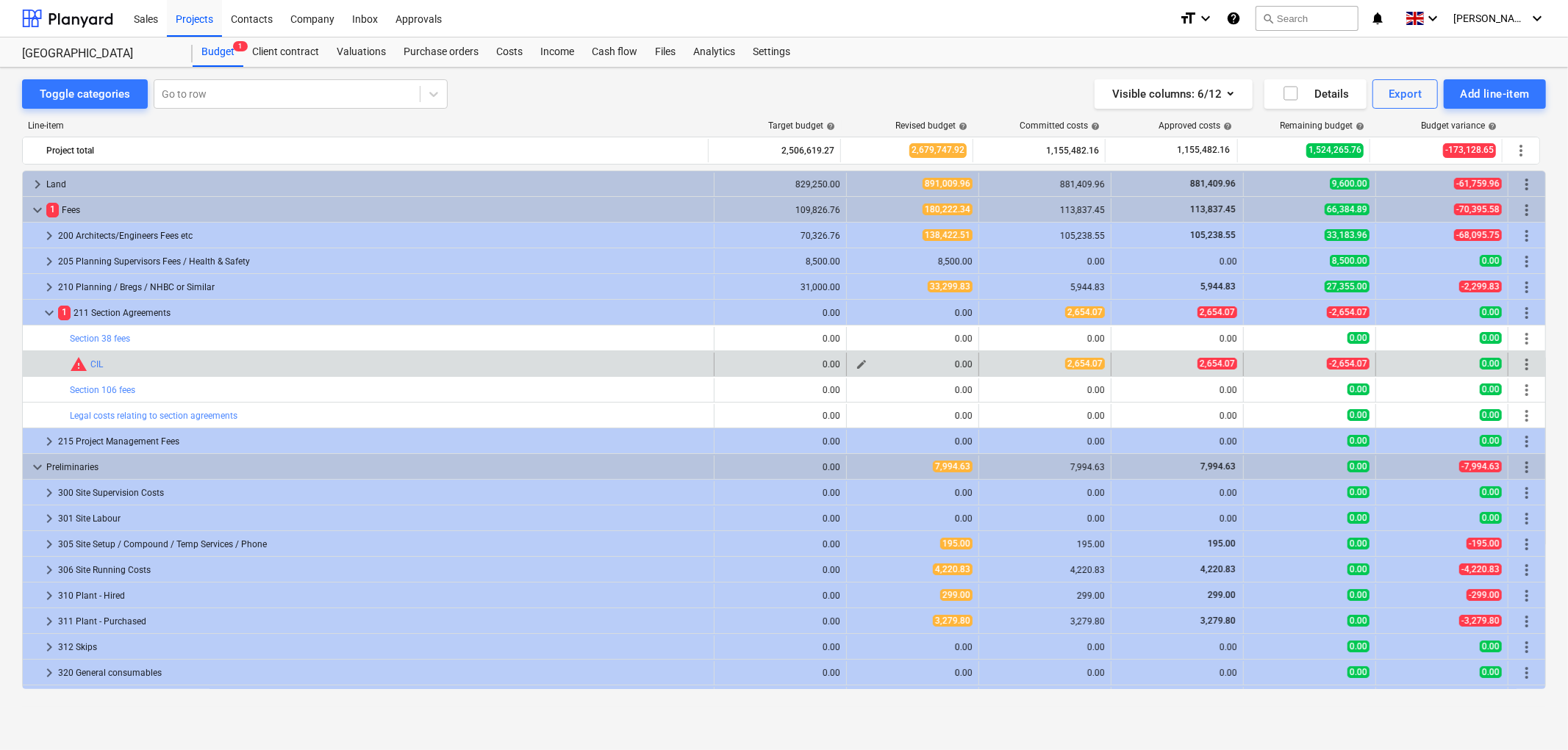
click at [856, 366] on span "edit" at bounding box center [861, 364] width 12 height 12
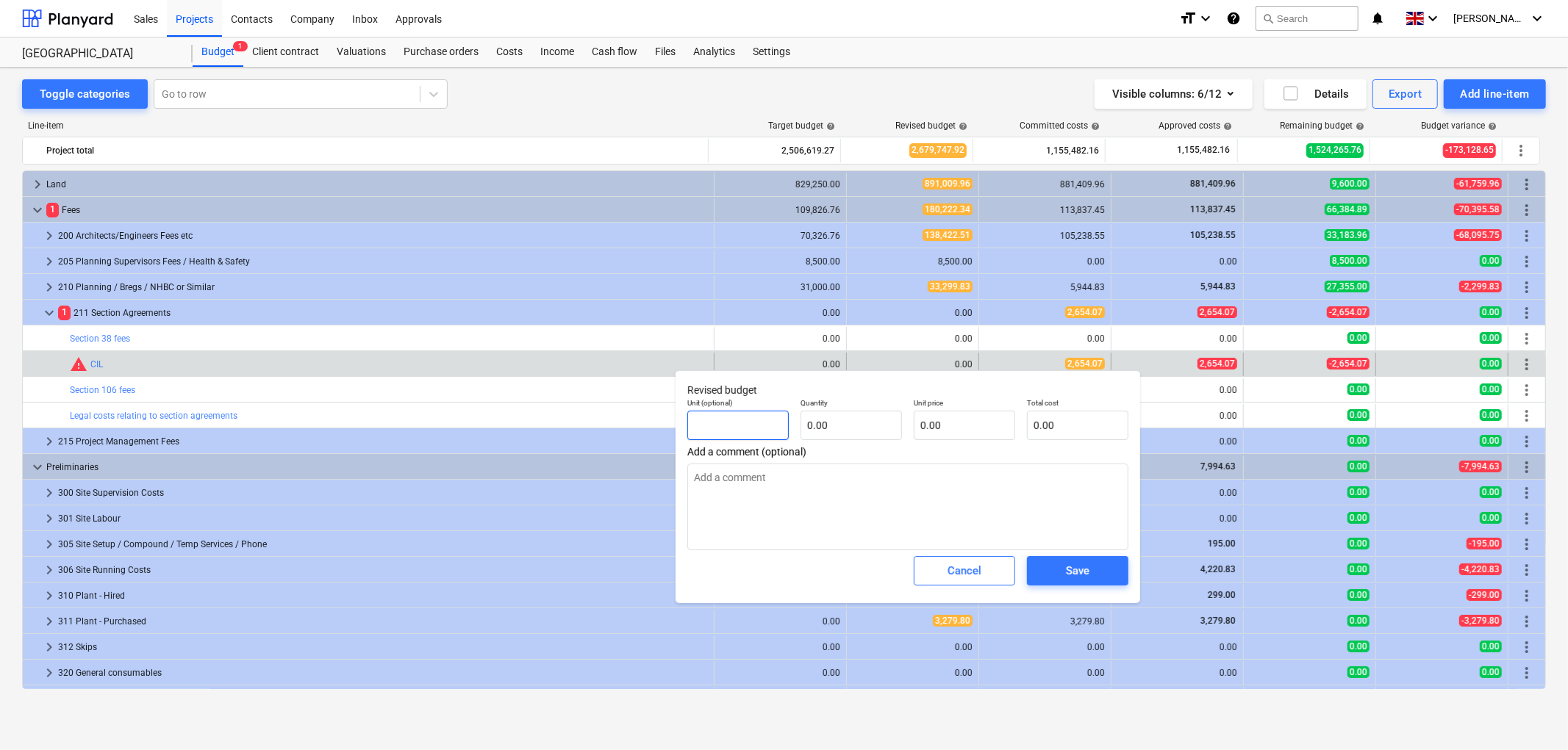
click at [732, 421] on input "text" at bounding box center [738, 425] width 102 height 29
type input "1"
type textarea "x"
type input "1"
type textarea "x"
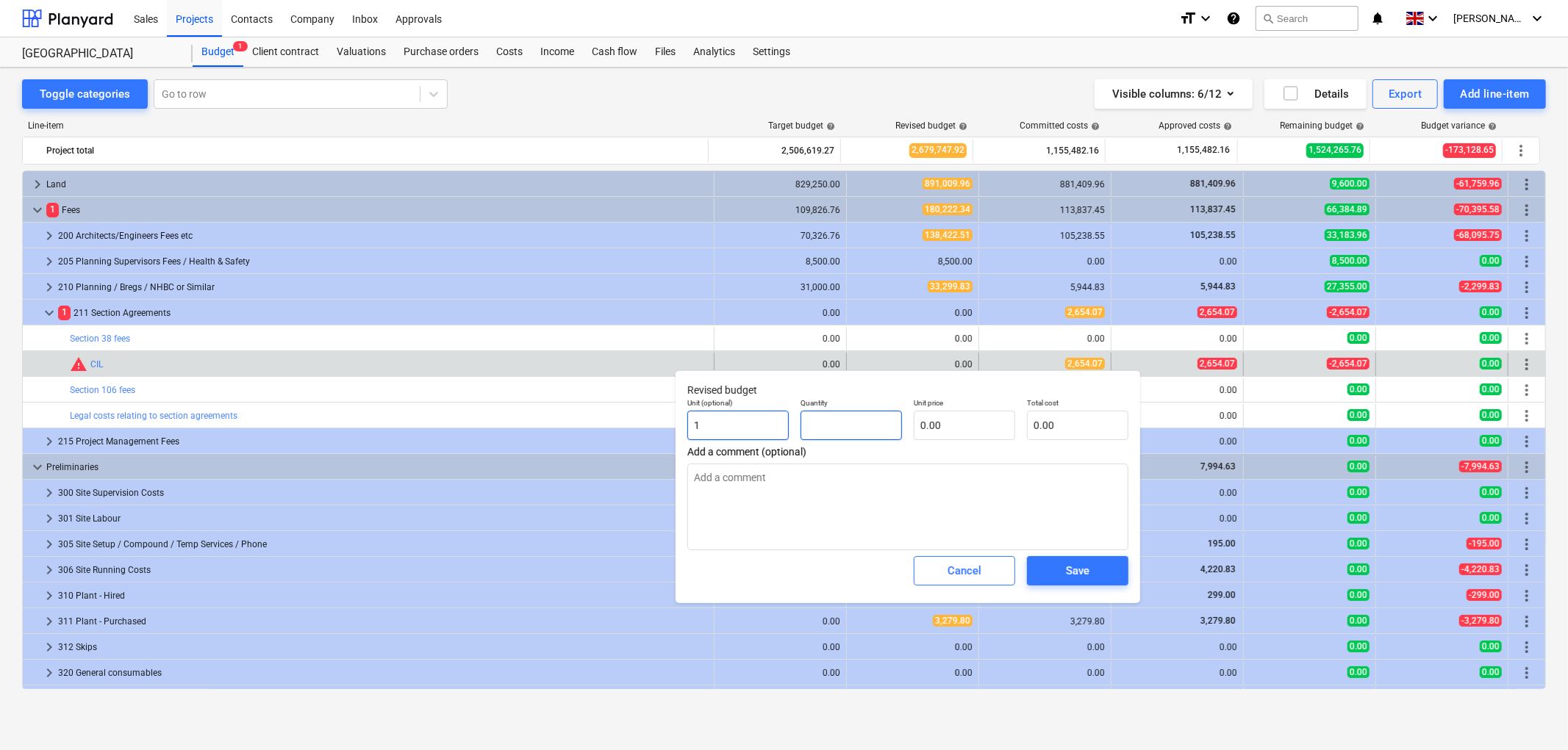
type input "1"
type textarea "x"
type input "1.00"
type textarea "x"
type input "2"
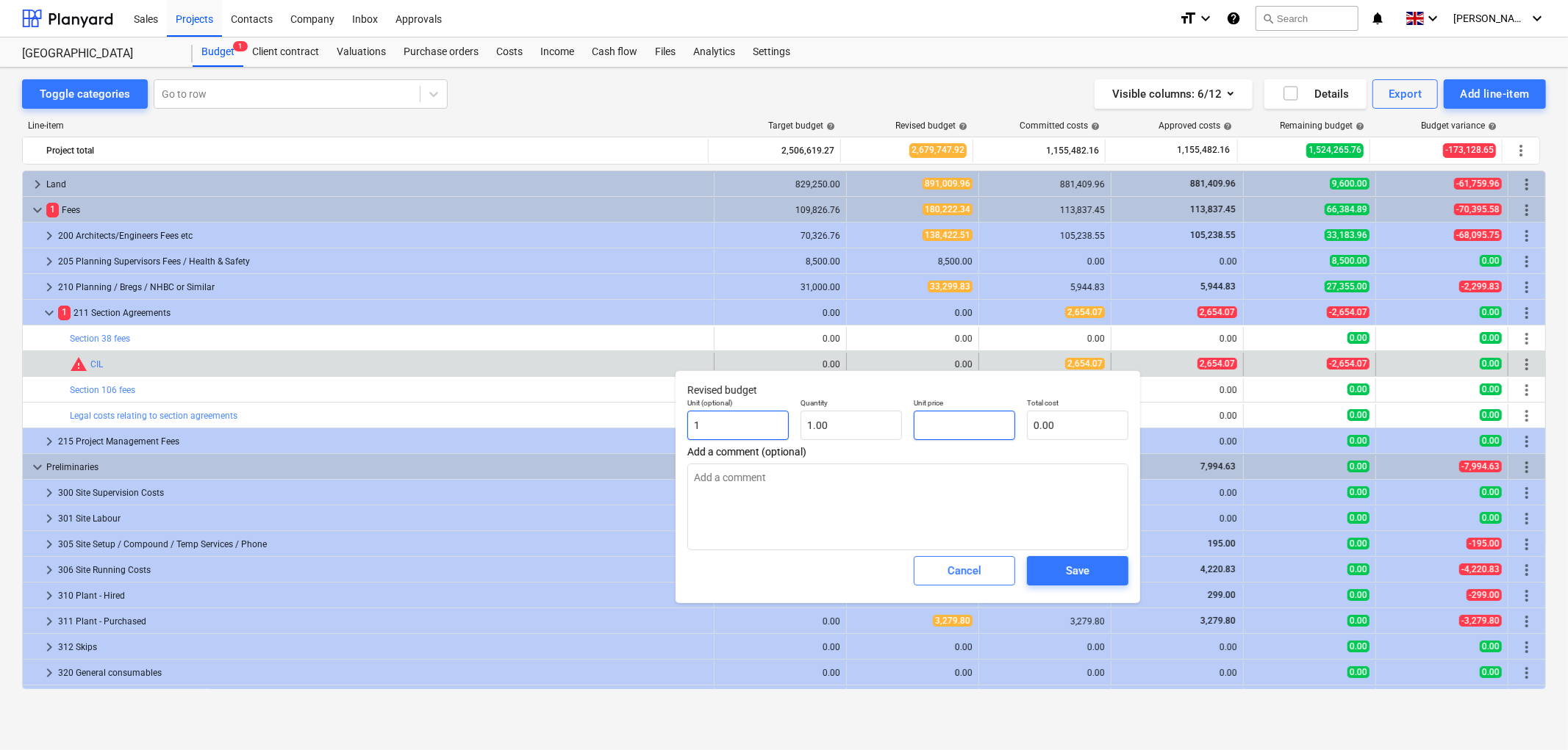
type textarea "x"
type input "2.00"
type input "26"
type textarea "x"
type input "26.00"
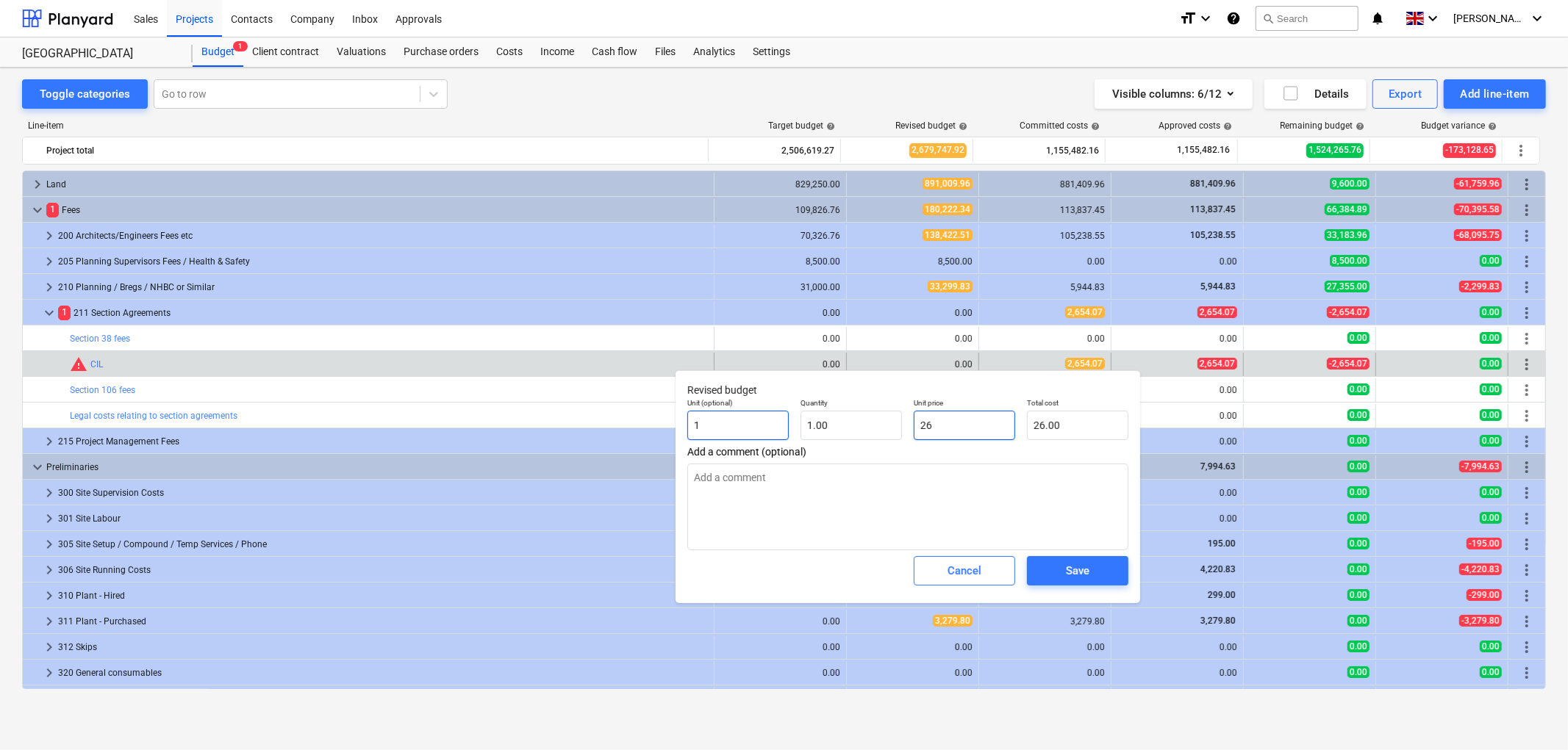
type input "265"
type textarea "x"
type input "265.00"
type input "2654"
type textarea "x"
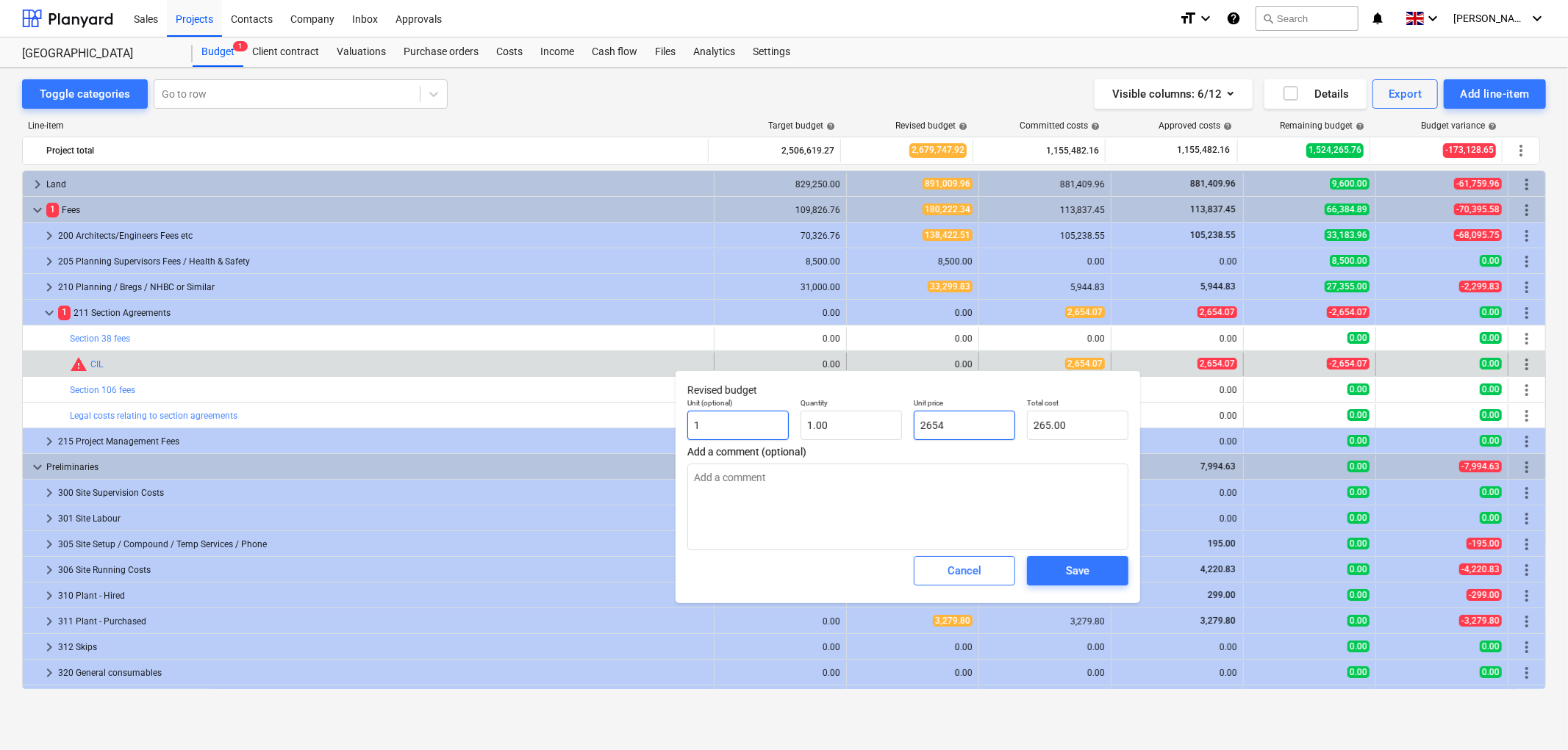
type input "2,654.00"
type input "2654."
type textarea "x"
type input "2654.0"
type textarea "x"
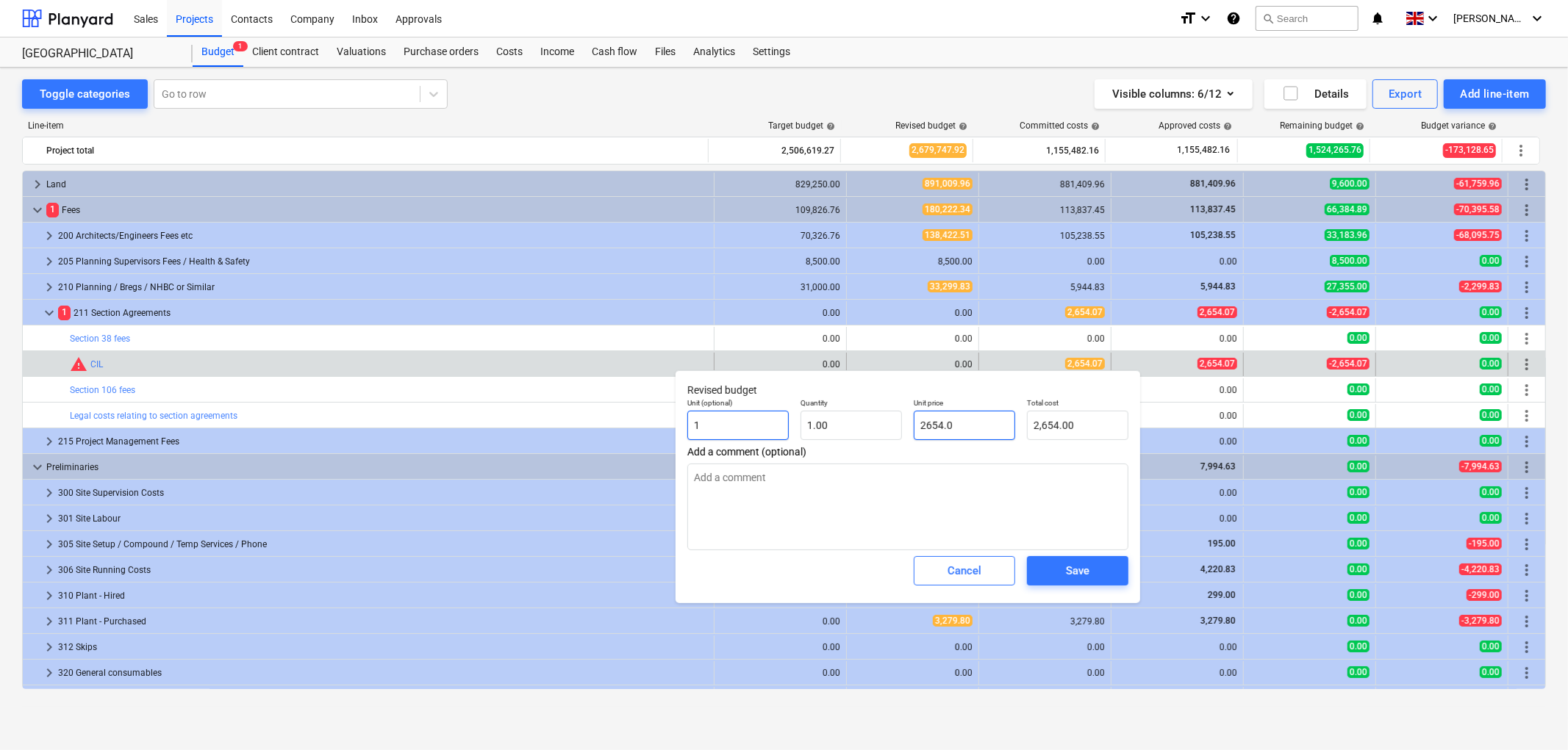
type input "2654.07"
type textarea "x"
type input "2,654.07"
type input "2654.07"
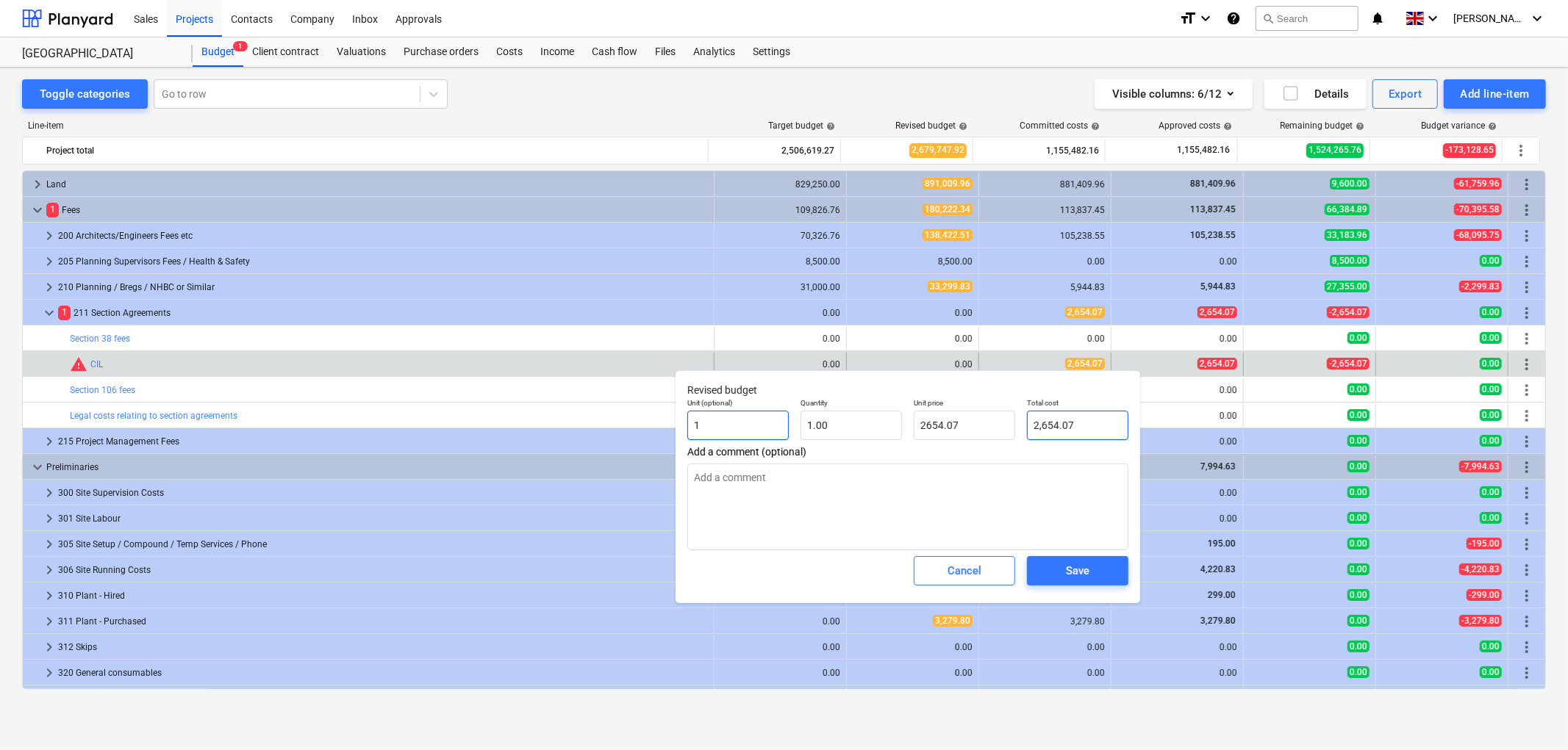
type textarea "x"
type input "2,654.07"
click at [1079, 579] on div "Save" at bounding box center [1078, 570] width 24 height 19
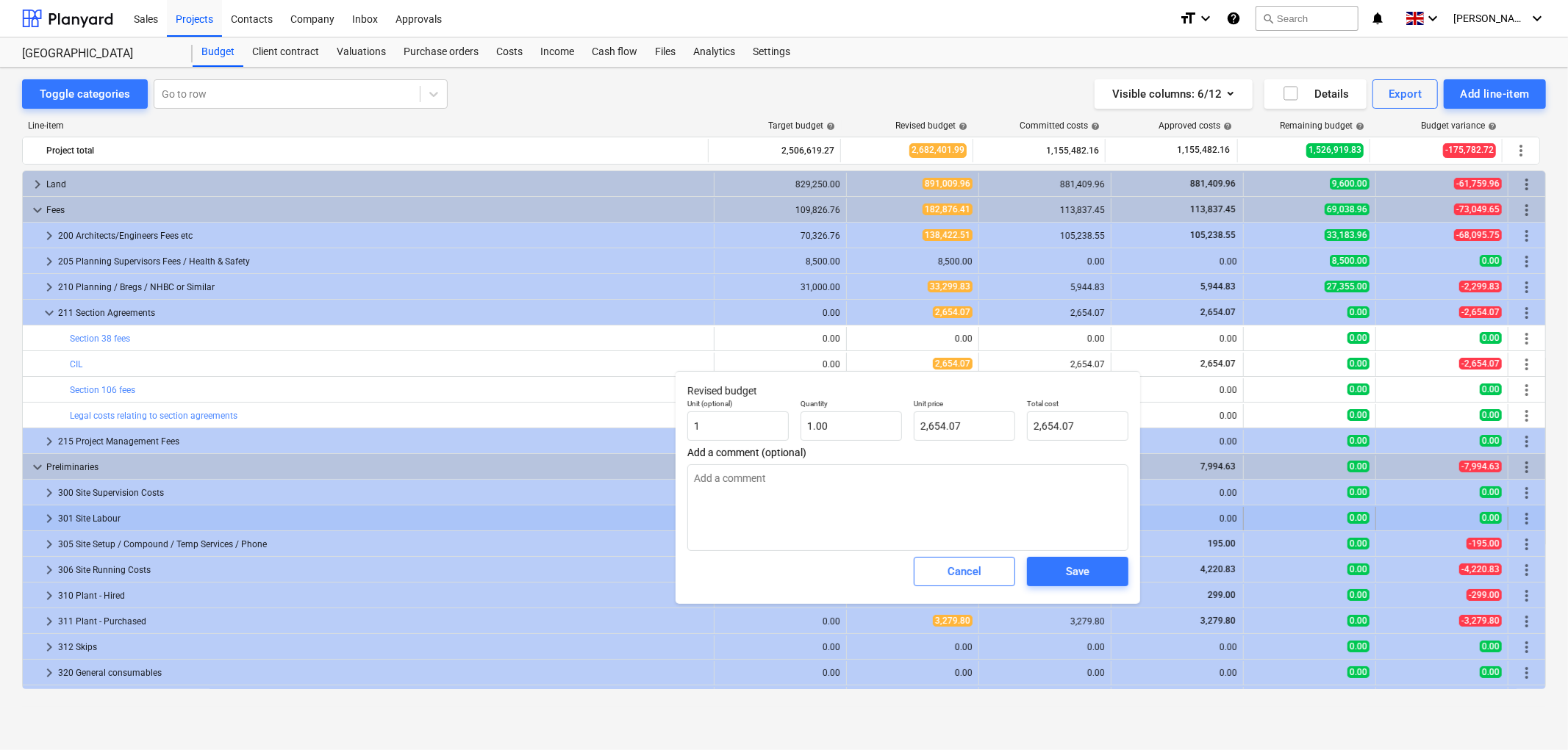
type textarea "x"
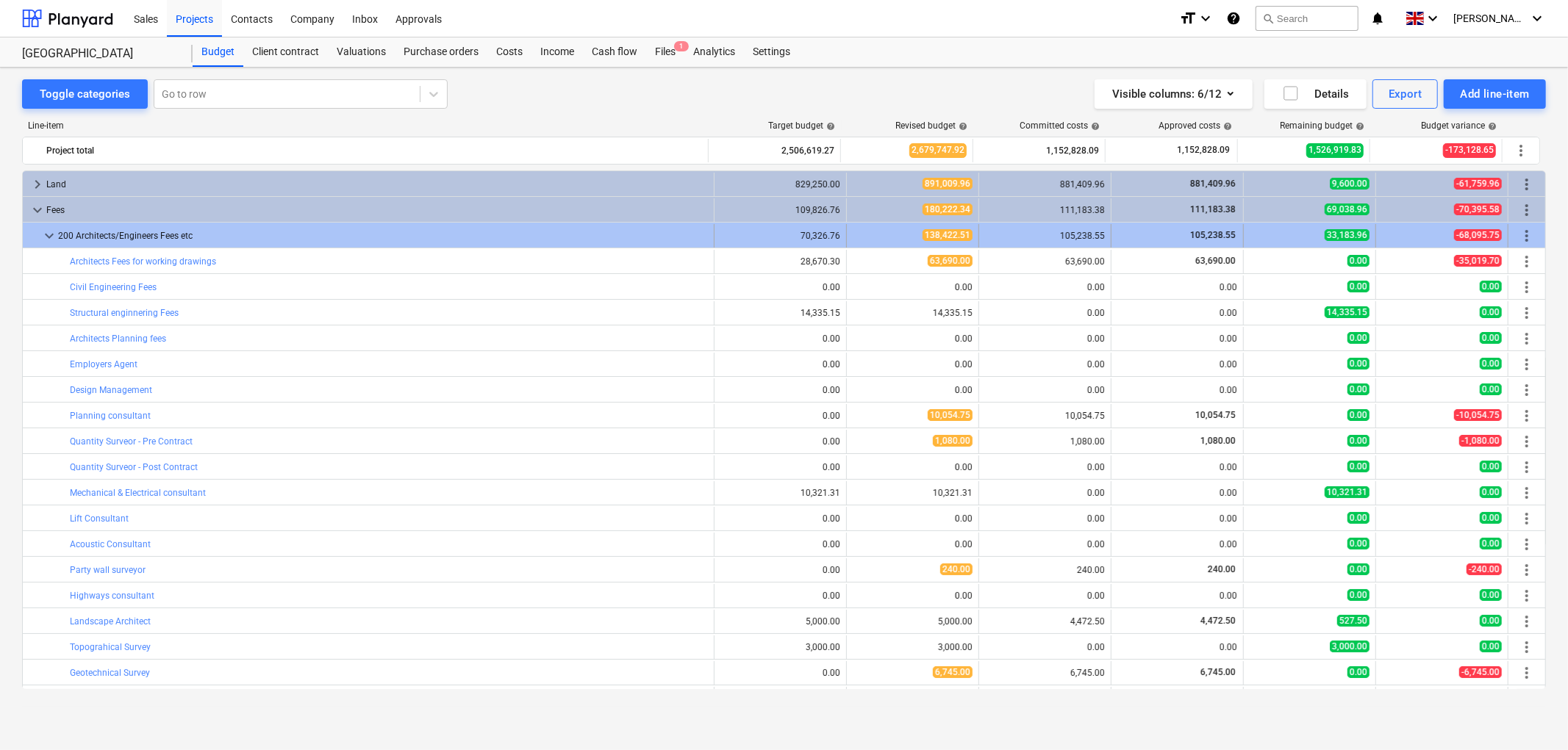
click at [47, 233] on span "keyboard_arrow_down" at bounding box center [49, 235] width 17 height 17
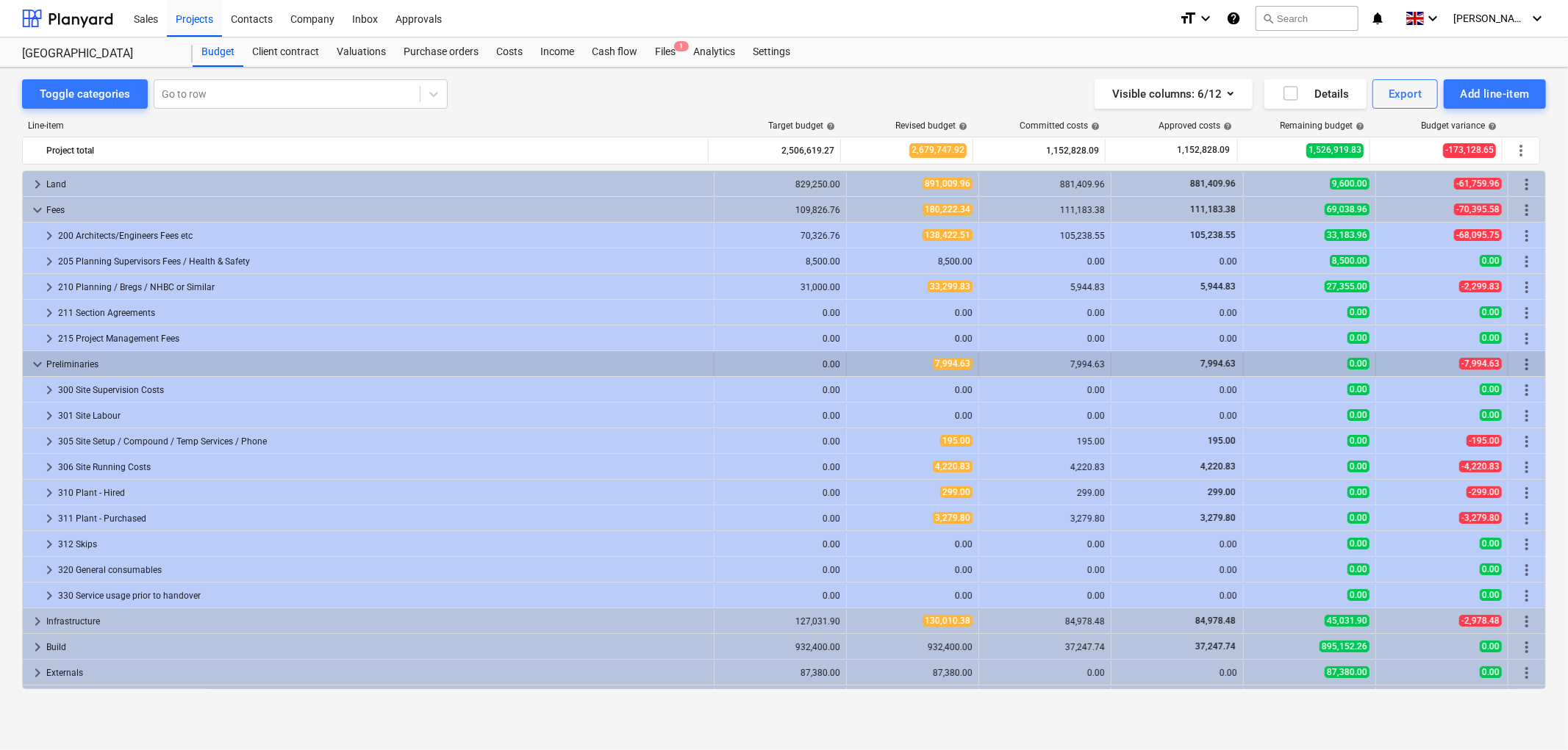
click at [37, 368] on span "keyboard_arrow_down" at bounding box center [37, 364] width 17 height 17
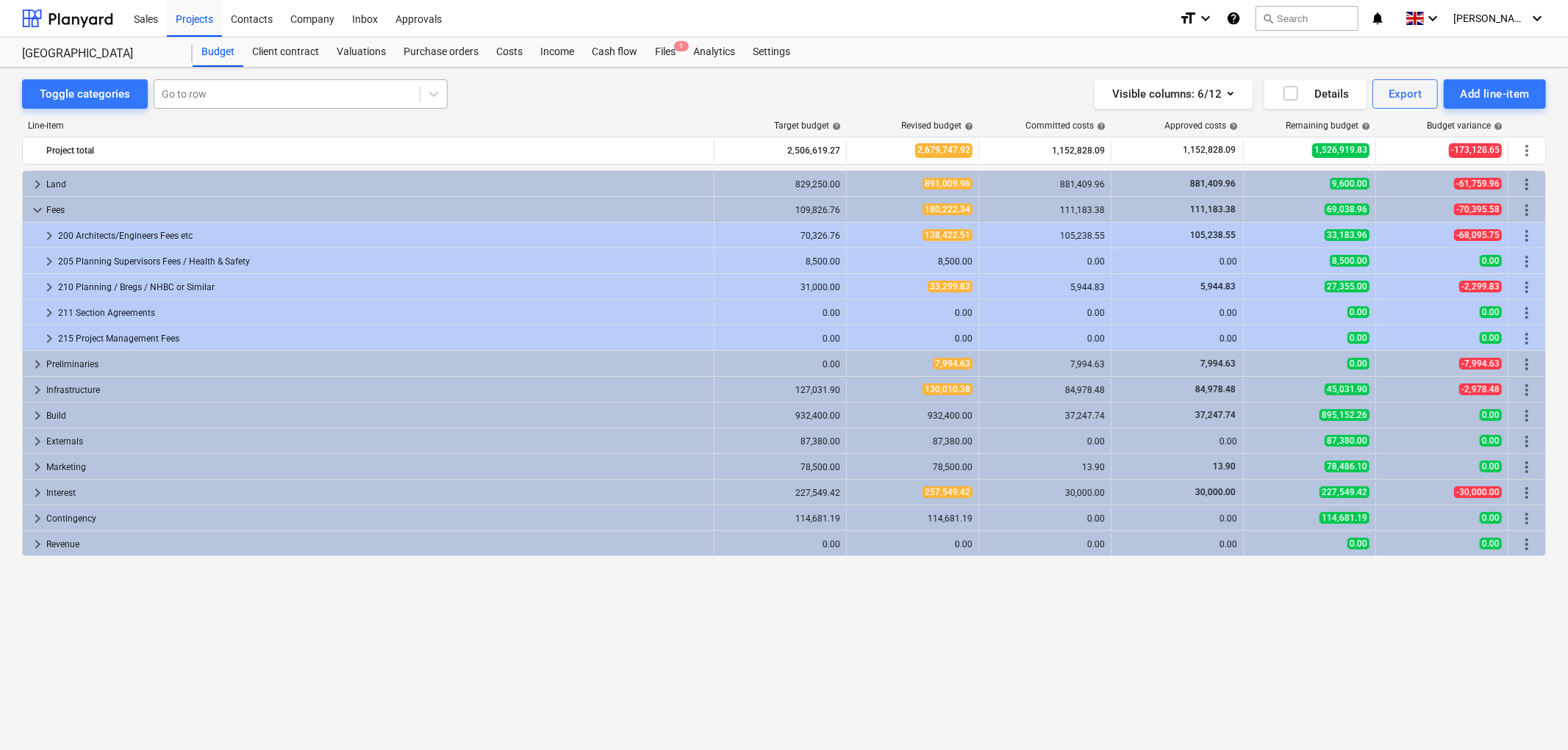
click at [193, 93] on div at bounding box center [287, 94] width 251 height 15
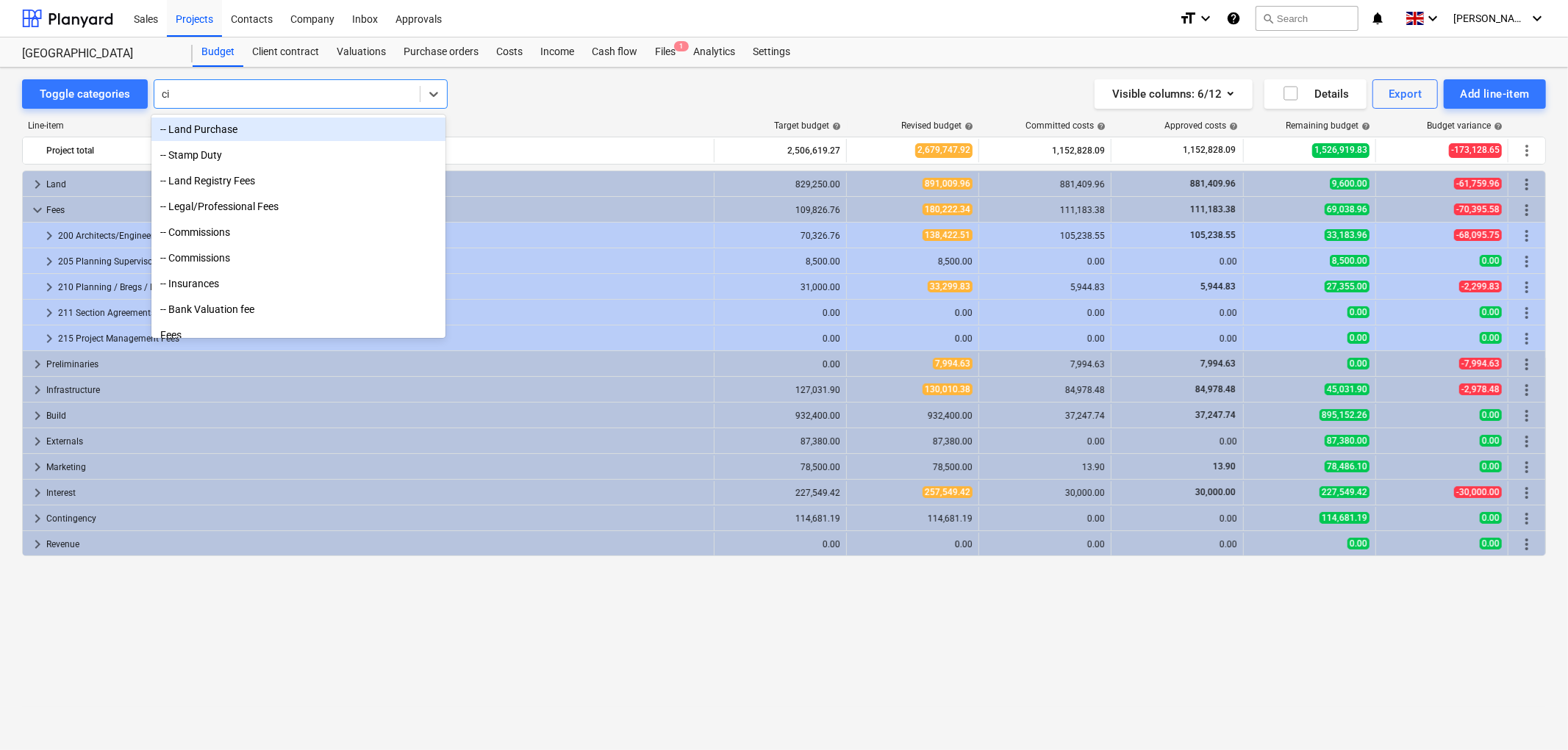
type input "cil"
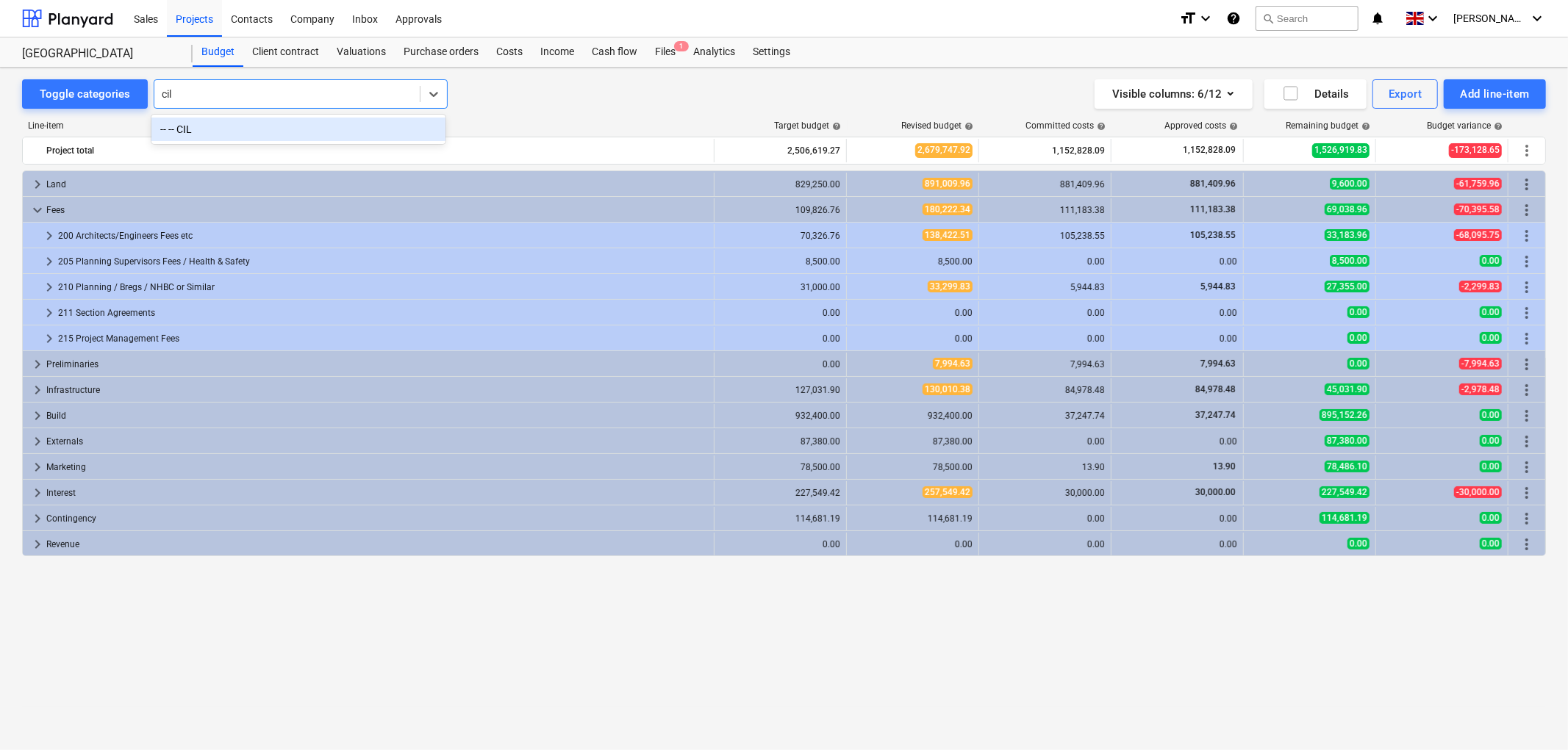
click at [225, 123] on div "-- -- CIL" at bounding box center [299, 130] width 294 height 24
